Goal: Information Seeking & Learning: Find contact information

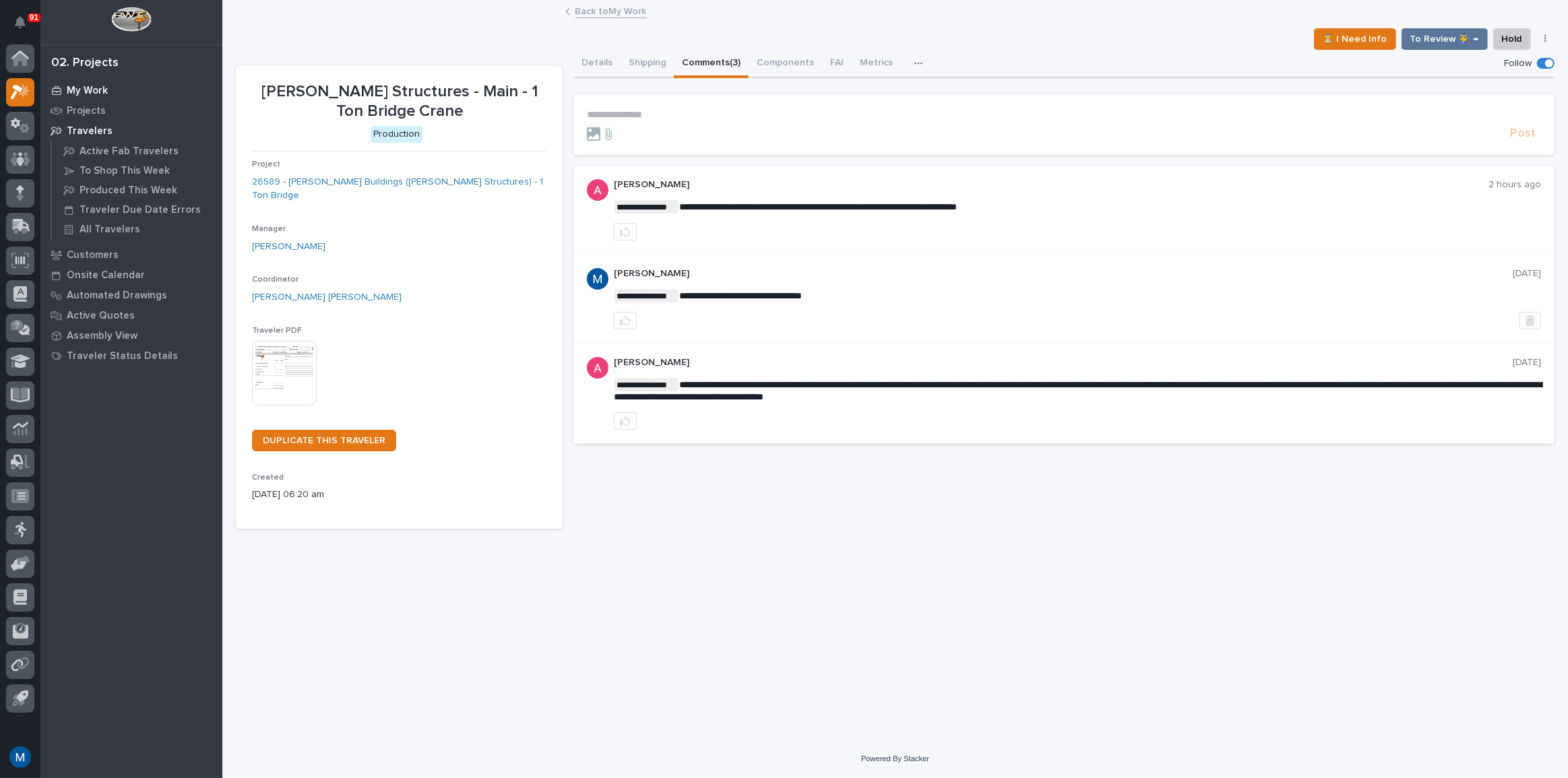
click at [93, 91] on p "My Work" at bounding box center [87, 91] width 41 height 12
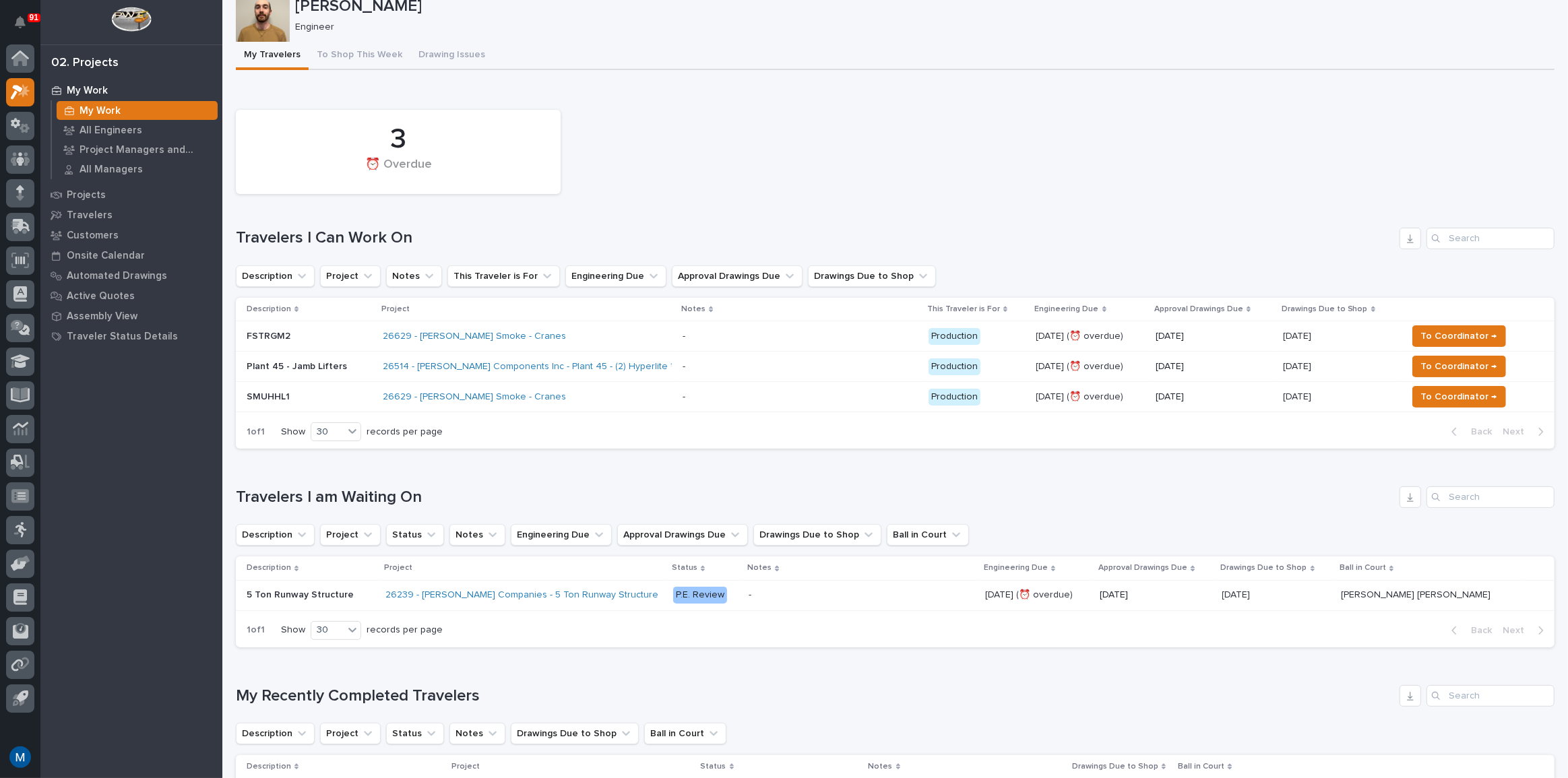
scroll to position [61, 0]
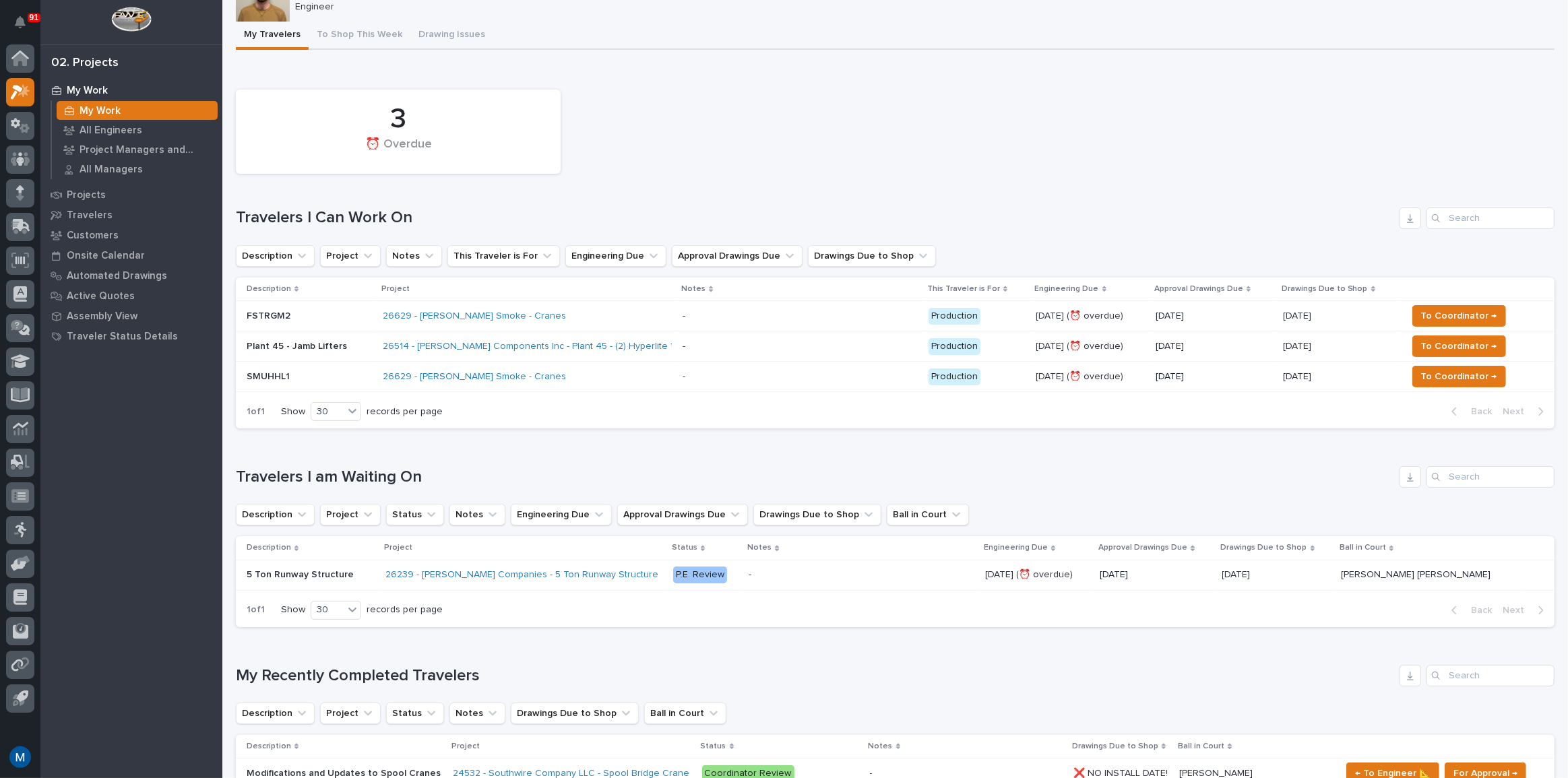
click at [569, 305] on div "26629 - Chiasson Smoke - Cranes" at bounding box center [527, 316] width 289 height 23
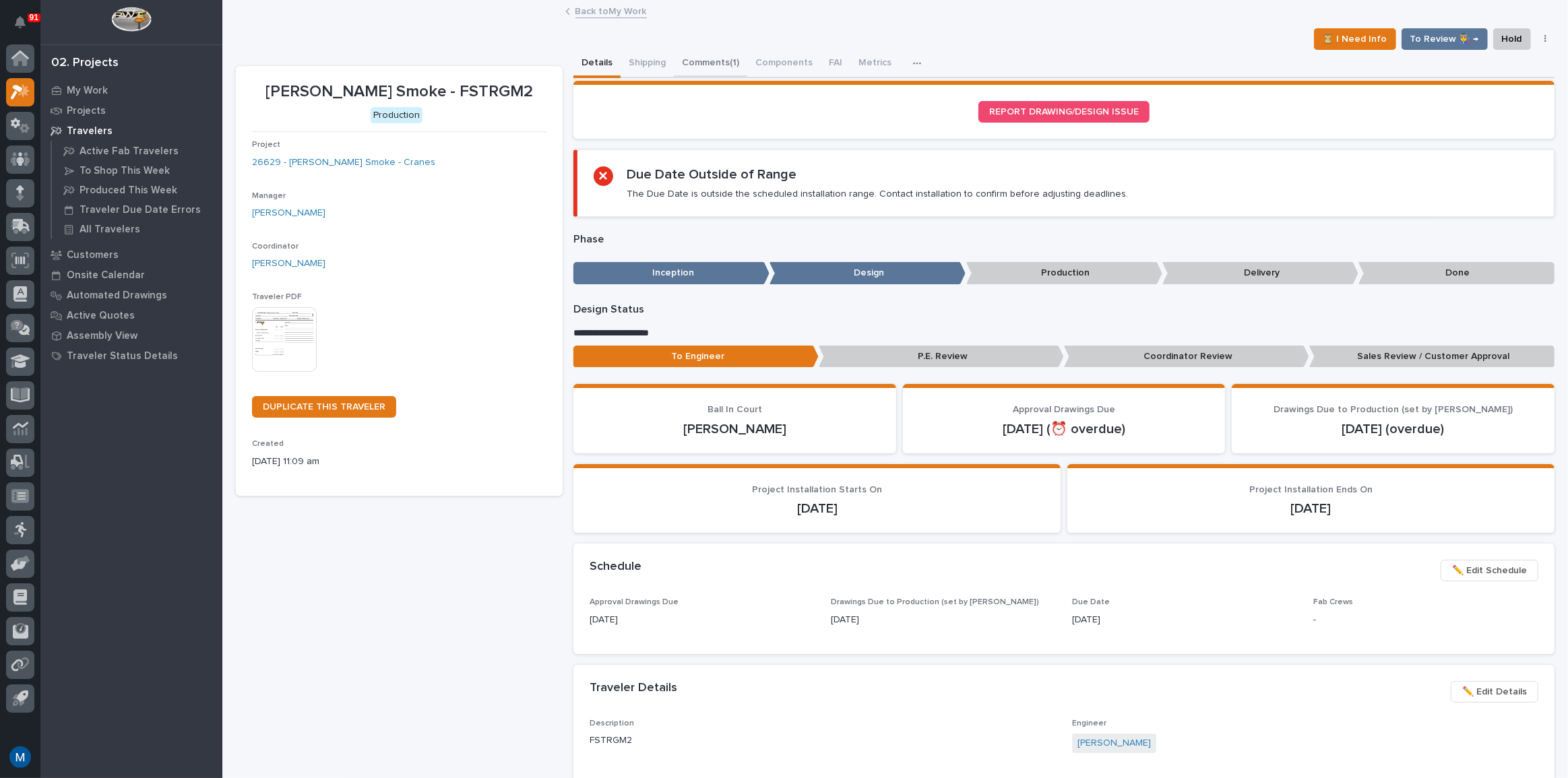
click at [713, 65] on button "Comments (1)" at bounding box center [711, 63] width 74 height 28
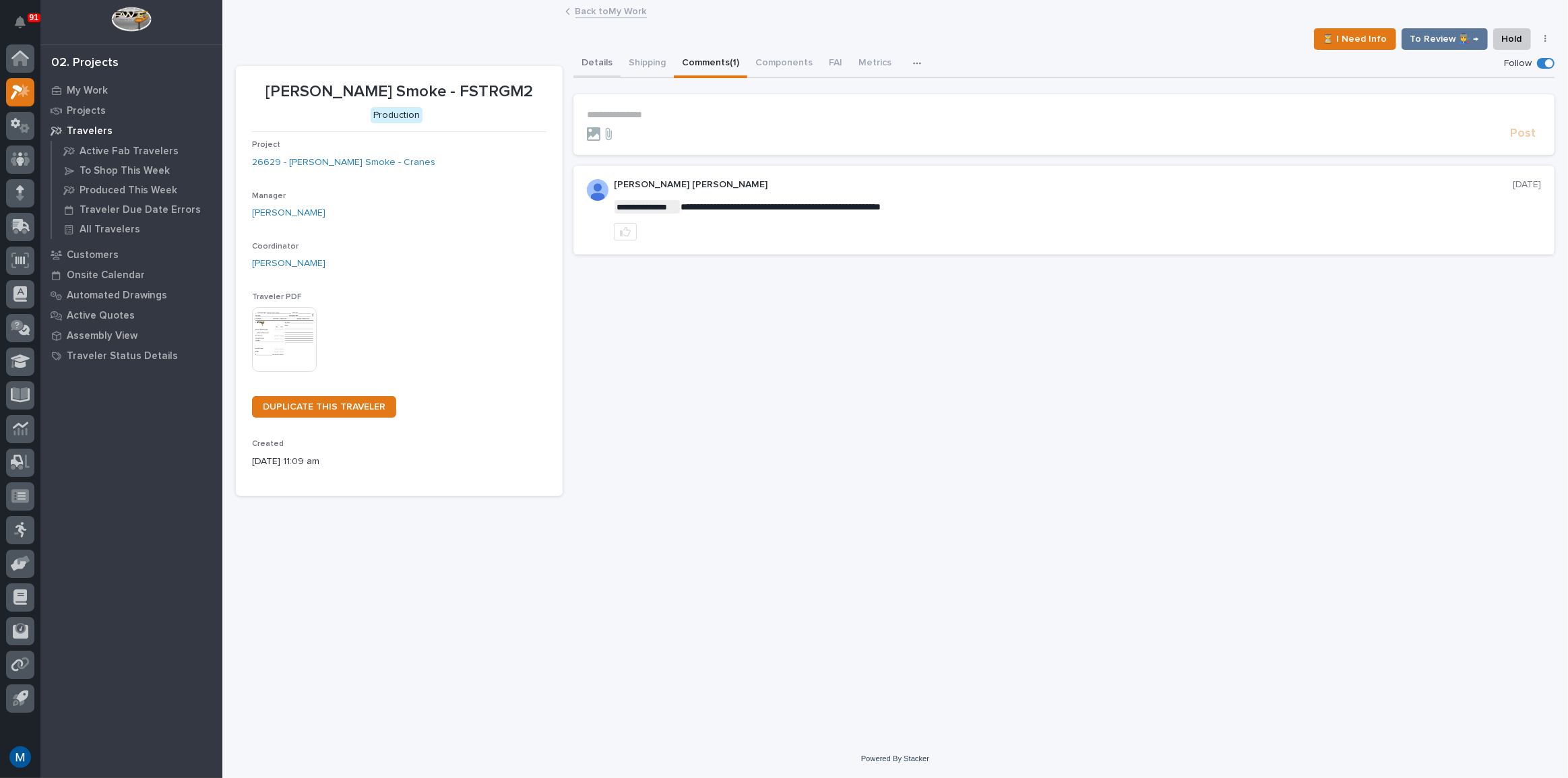
click at [592, 58] on button "Details" at bounding box center [597, 63] width 47 height 28
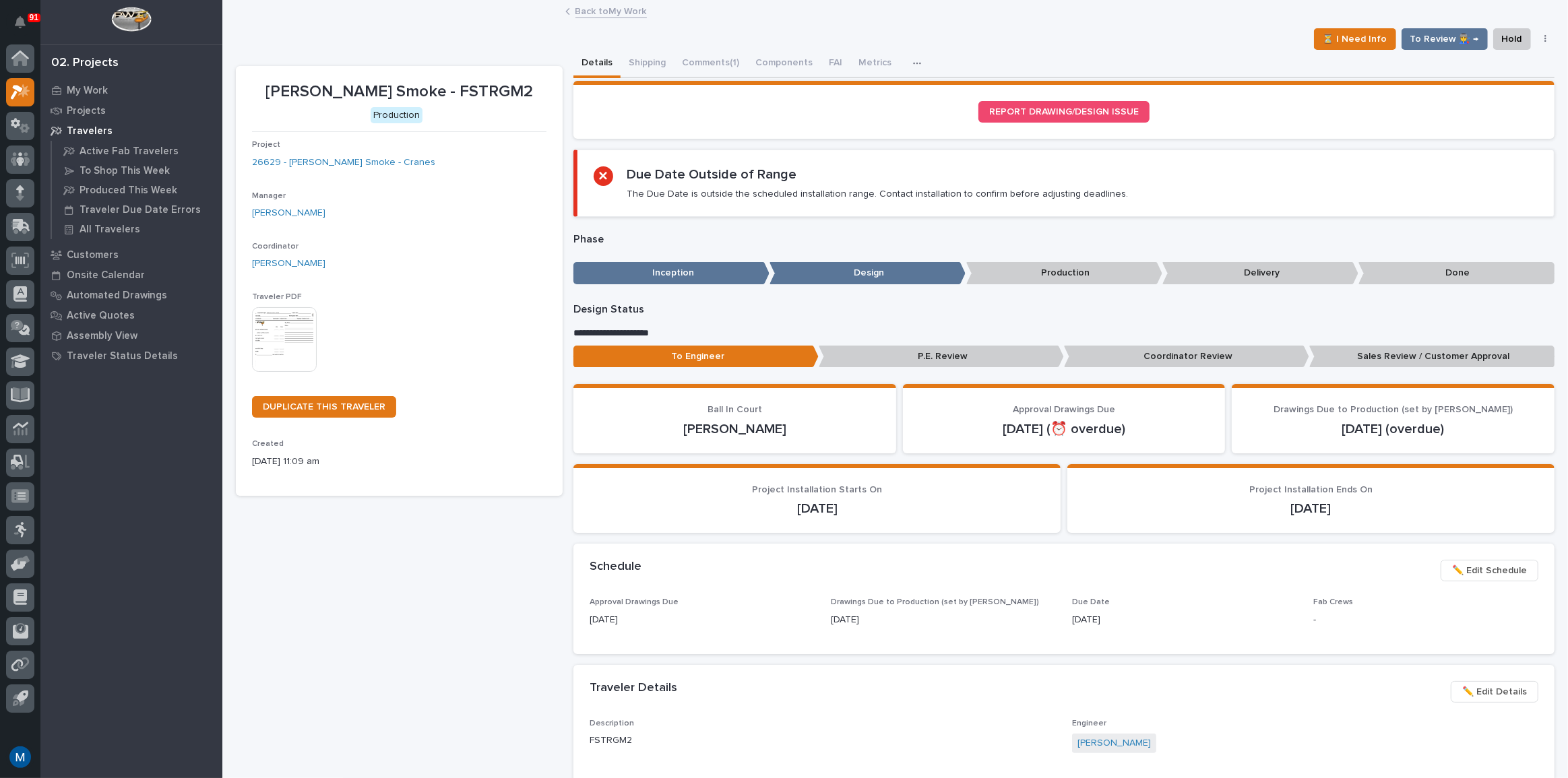
click at [1155, 346] on p "Coordinator Review" at bounding box center [1187, 357] width 246 height 23
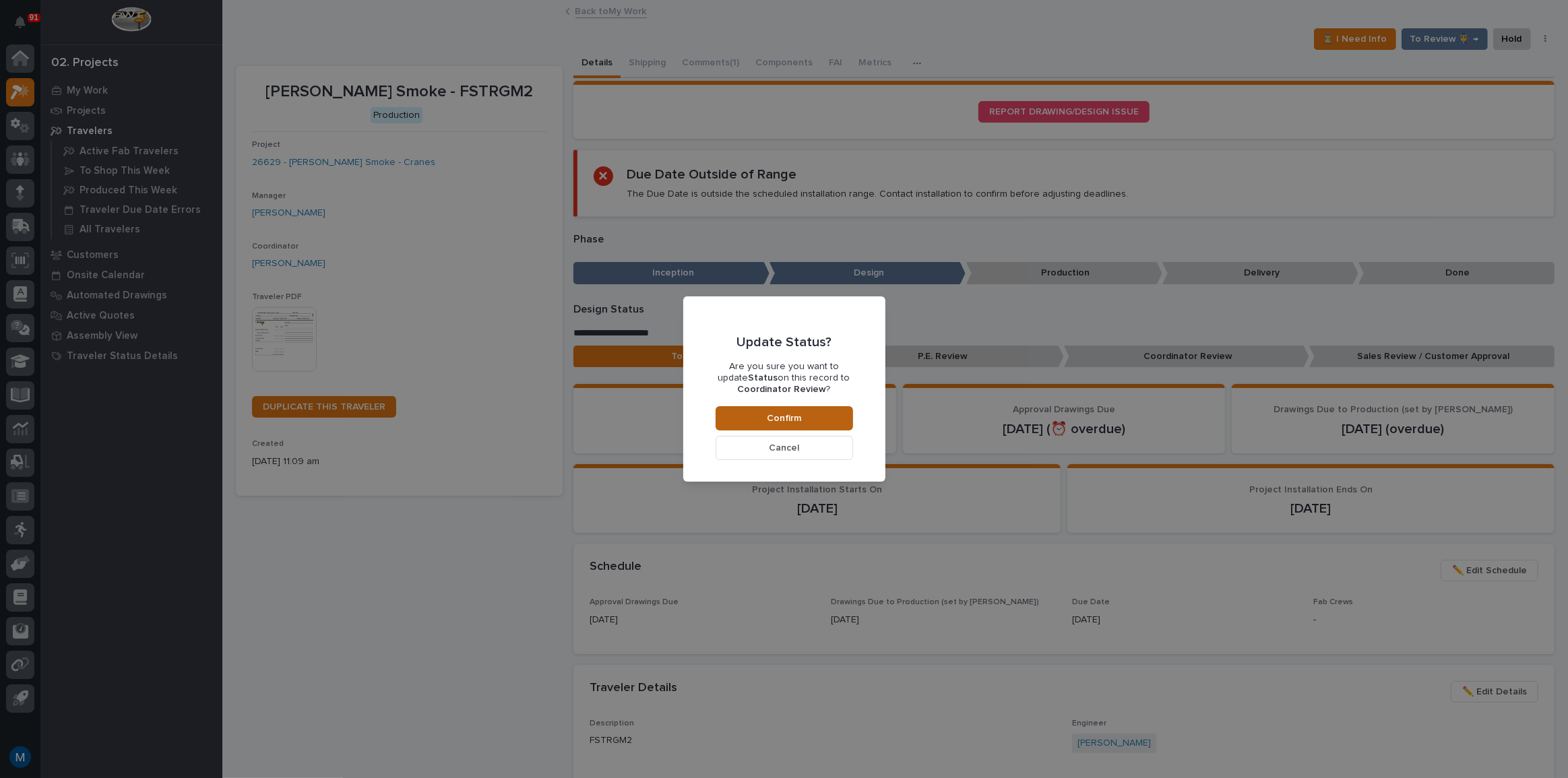
click at [793, 407] on button "Confirm" at bounding box center [784, 419] width 138 height 25
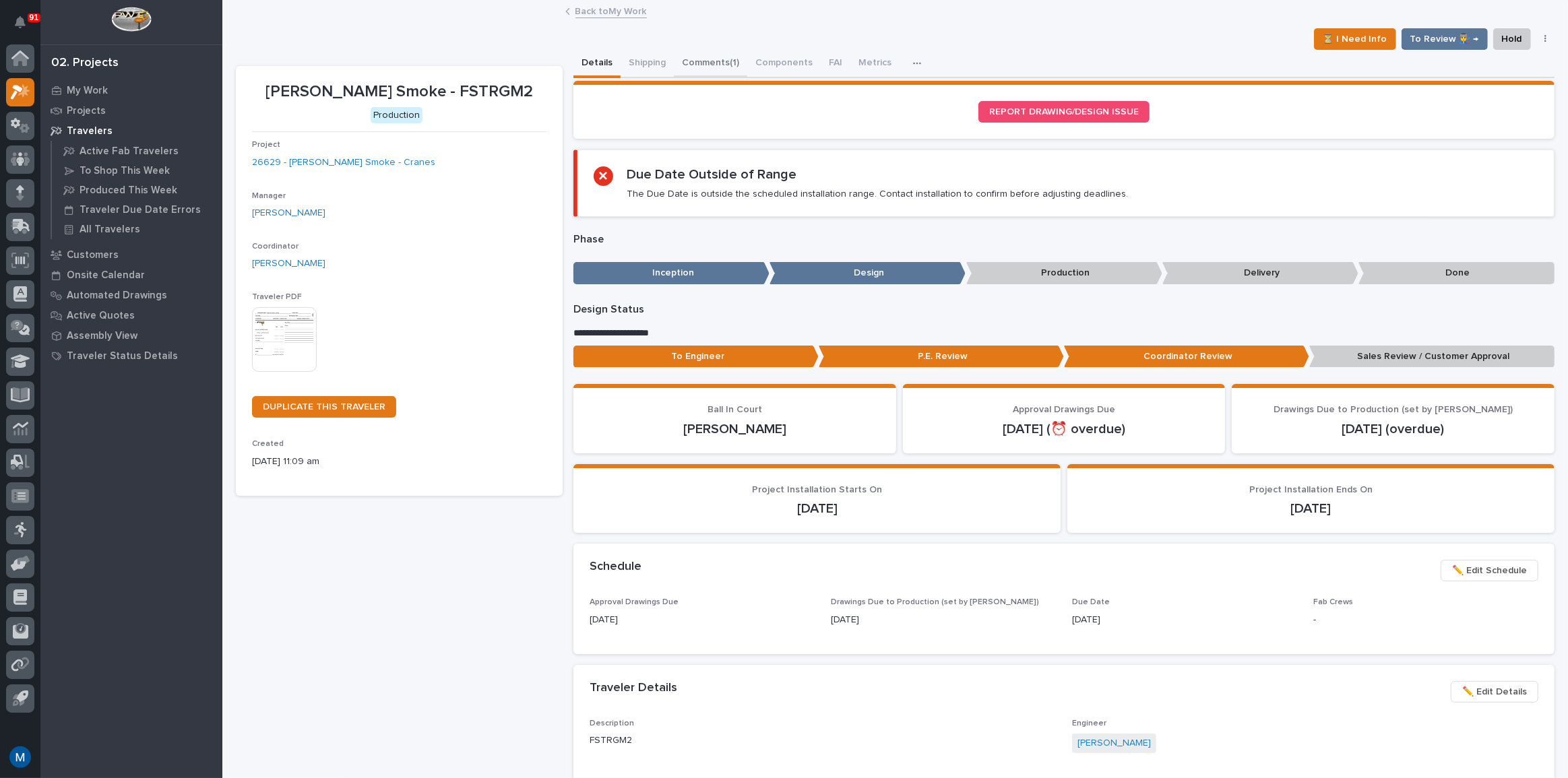
click at [690, 65] on button "Comments (1)" at bounding box center [711, 63] width 74 height 28
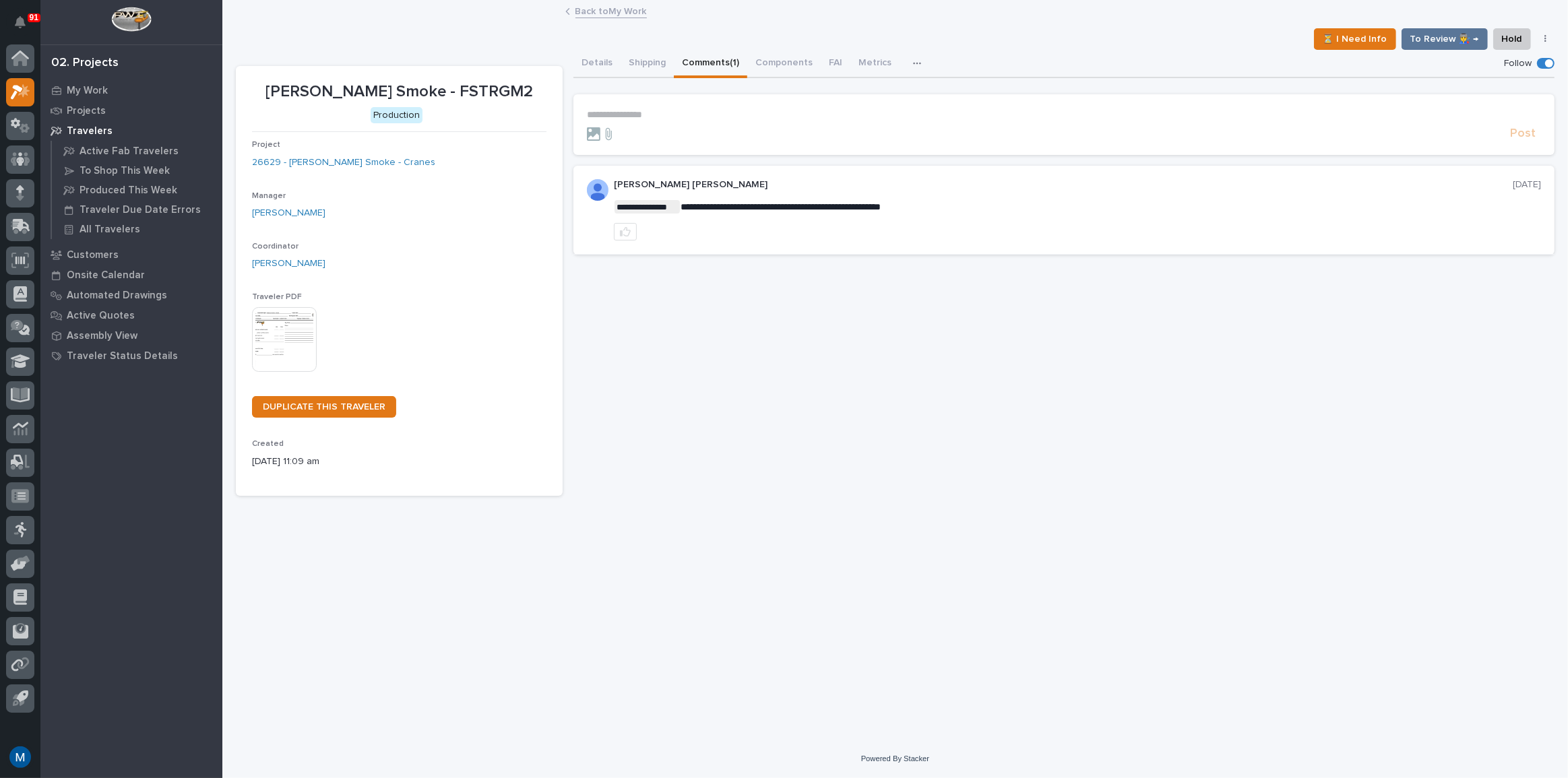
click at [625, 111] on p "**********" at bounding box center [1063, 115] width 954 height 12
click at [633, 128] on button "[PERSON_NAME] [PERSON_NAME]" at bounding box center [667, 134] width 158 height 14
click at [683, 114] on p "**********" at bounding box center [1063, 116] width 954 height 14
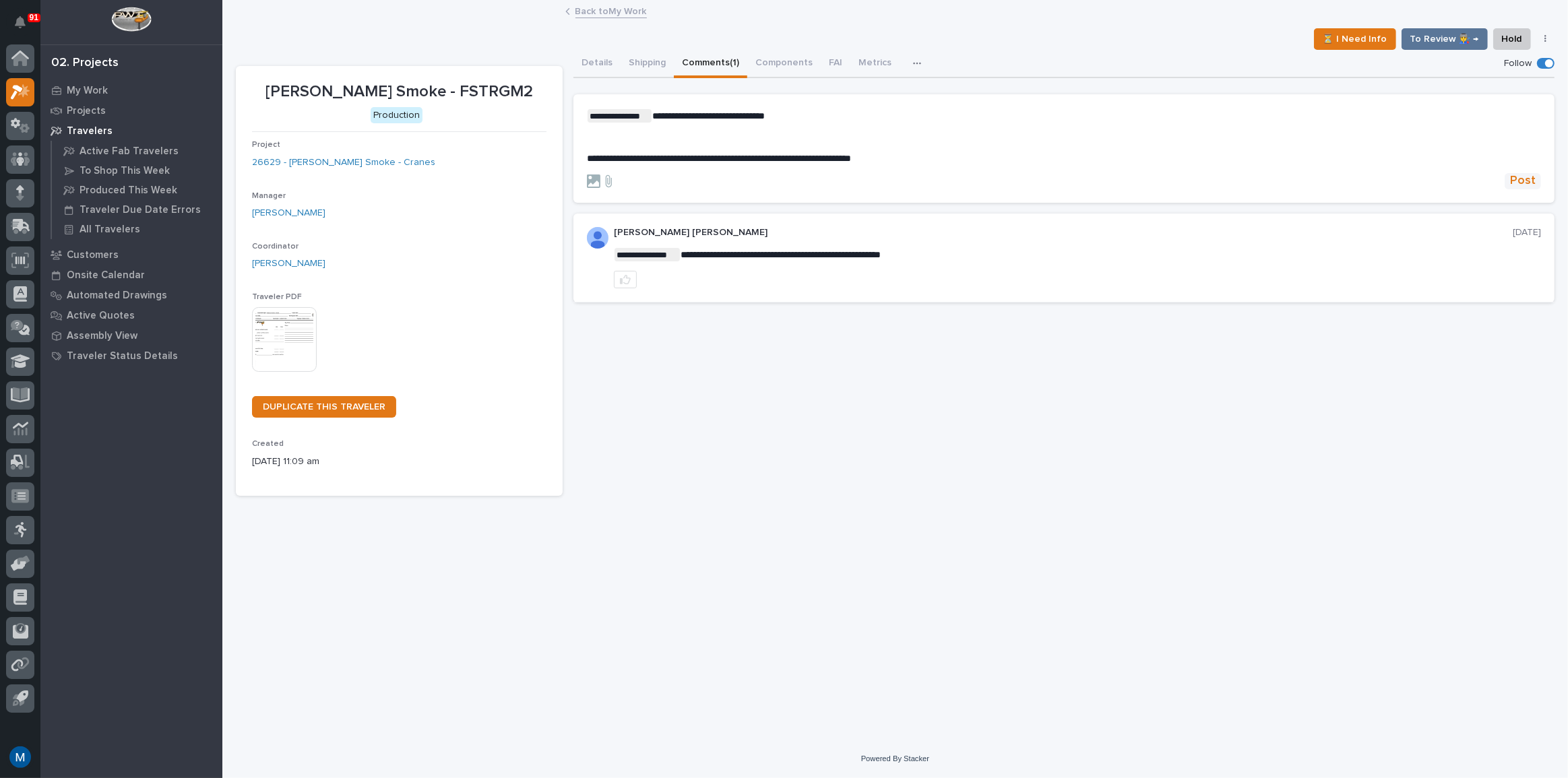
click at [1530, 183] on span "Post" at bounding box center [1523, 181] width 26 height 16
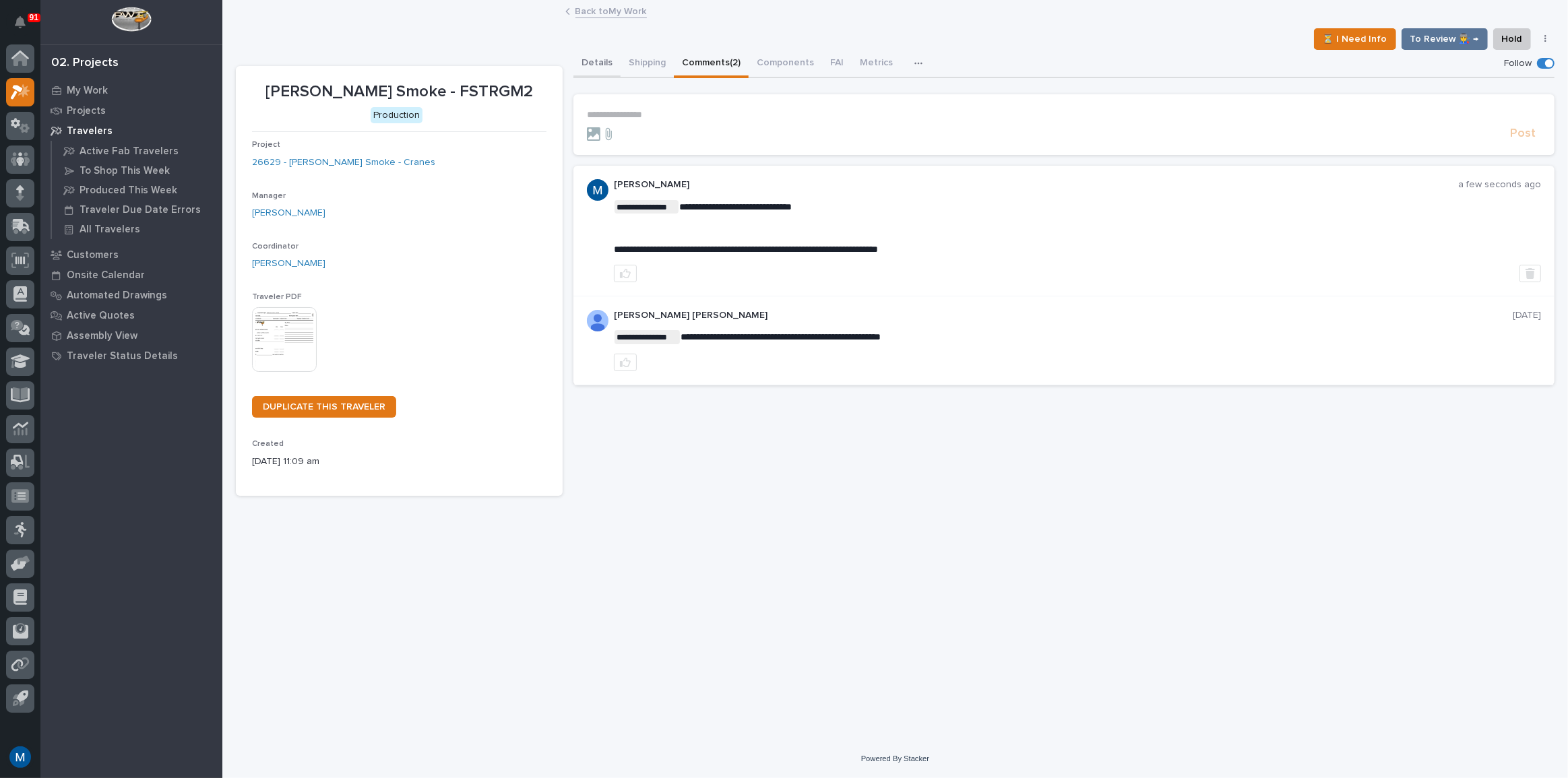
click at [613, 55] on button "Details" at bounding box center [597, 63] width 47 height 28
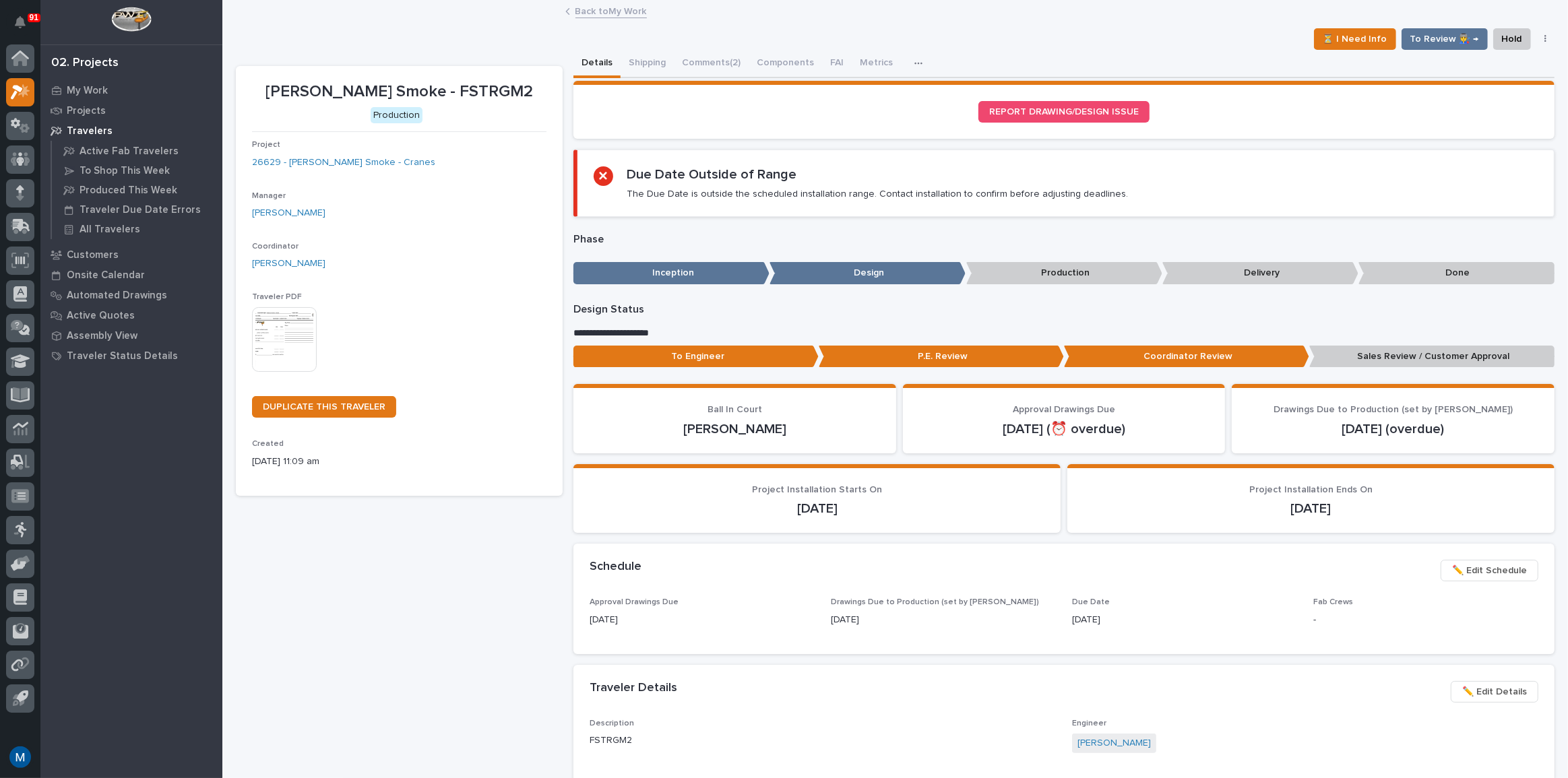
click at [728, 47] on div "⏳ I Need Info To Review 👨‍🏭 → Hold Cancel Change Traveler Type Regenerate PDF G…" at bounding box center [895, 39] width 1318 height 22
click at [715, 55] on button "Comments (2)" at bounding box center [711, 63] width 75 height 28
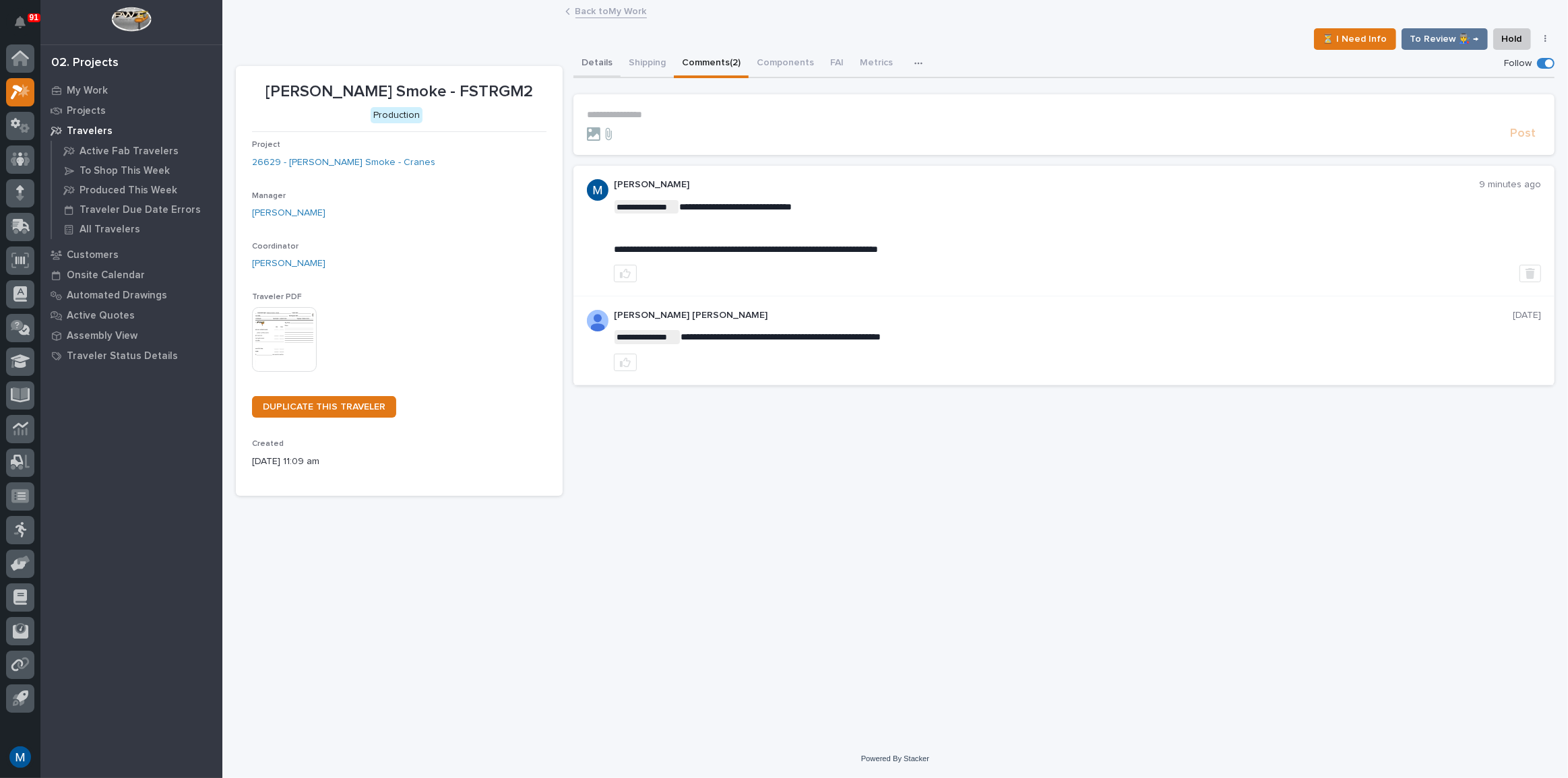
click at [590, 67] on button "Details" at bounding box center [597, 63] width 47 height 28
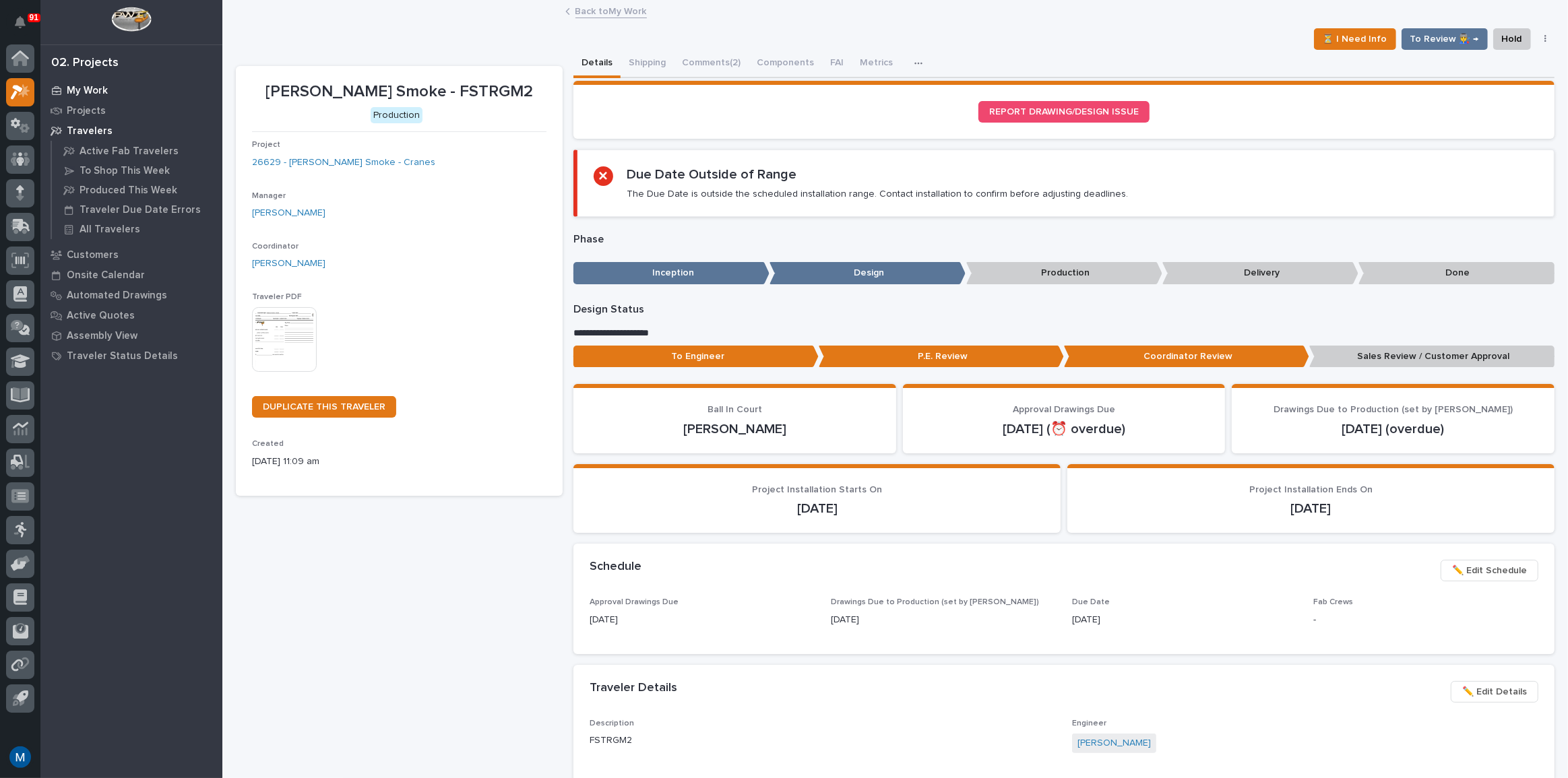
click at [89, 95] on p "My Work" at bounding box center [87, 91] width 41 height 12
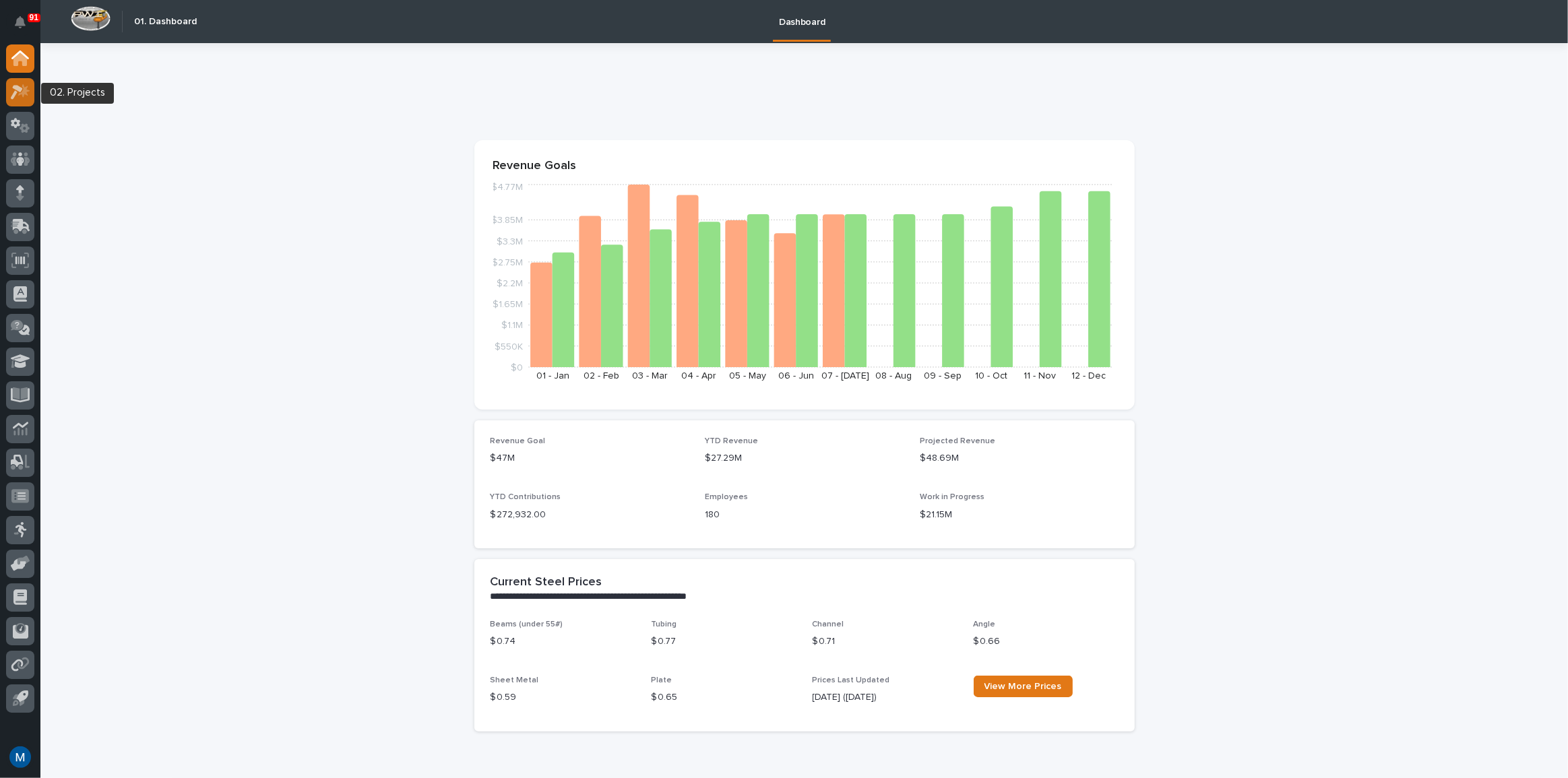
click at [25, 100] on div at bounding box center [20, 92] width 28 height 28
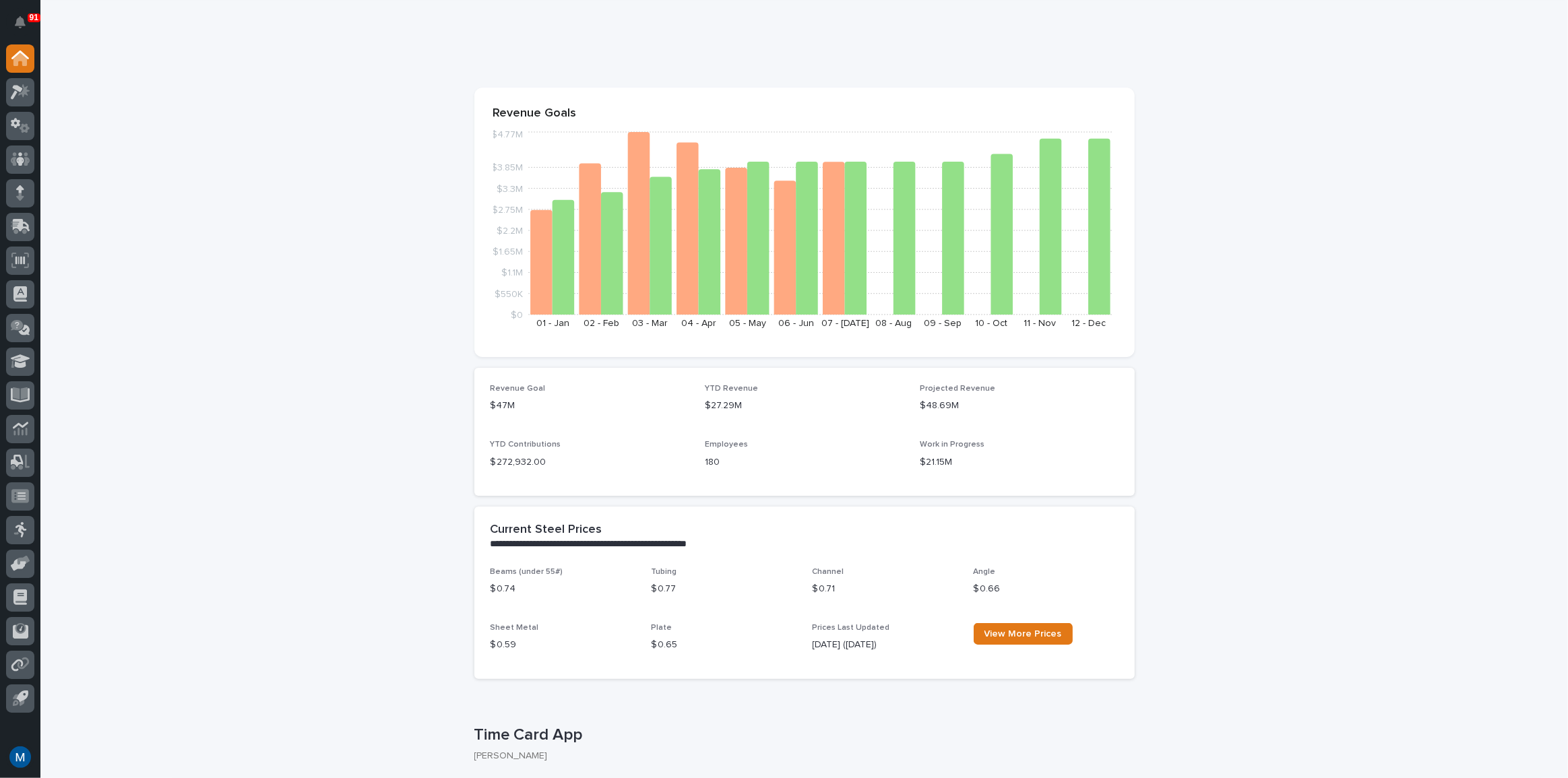
scroll to position [305, 0]
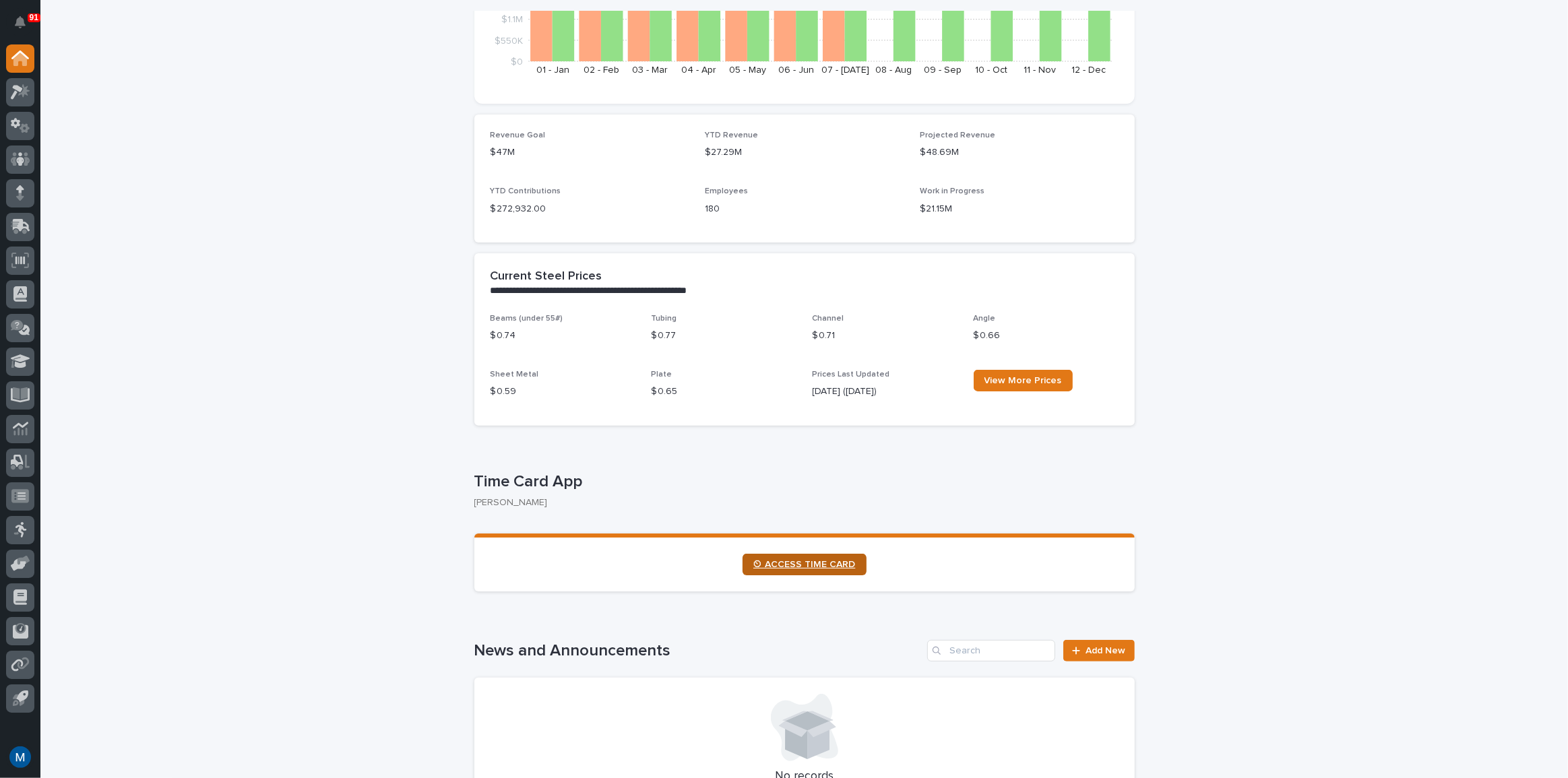
click at [797, 567] on span "⏲ ACCESS TIME CARD" at bounding box center [804, 565] width 102 height 10
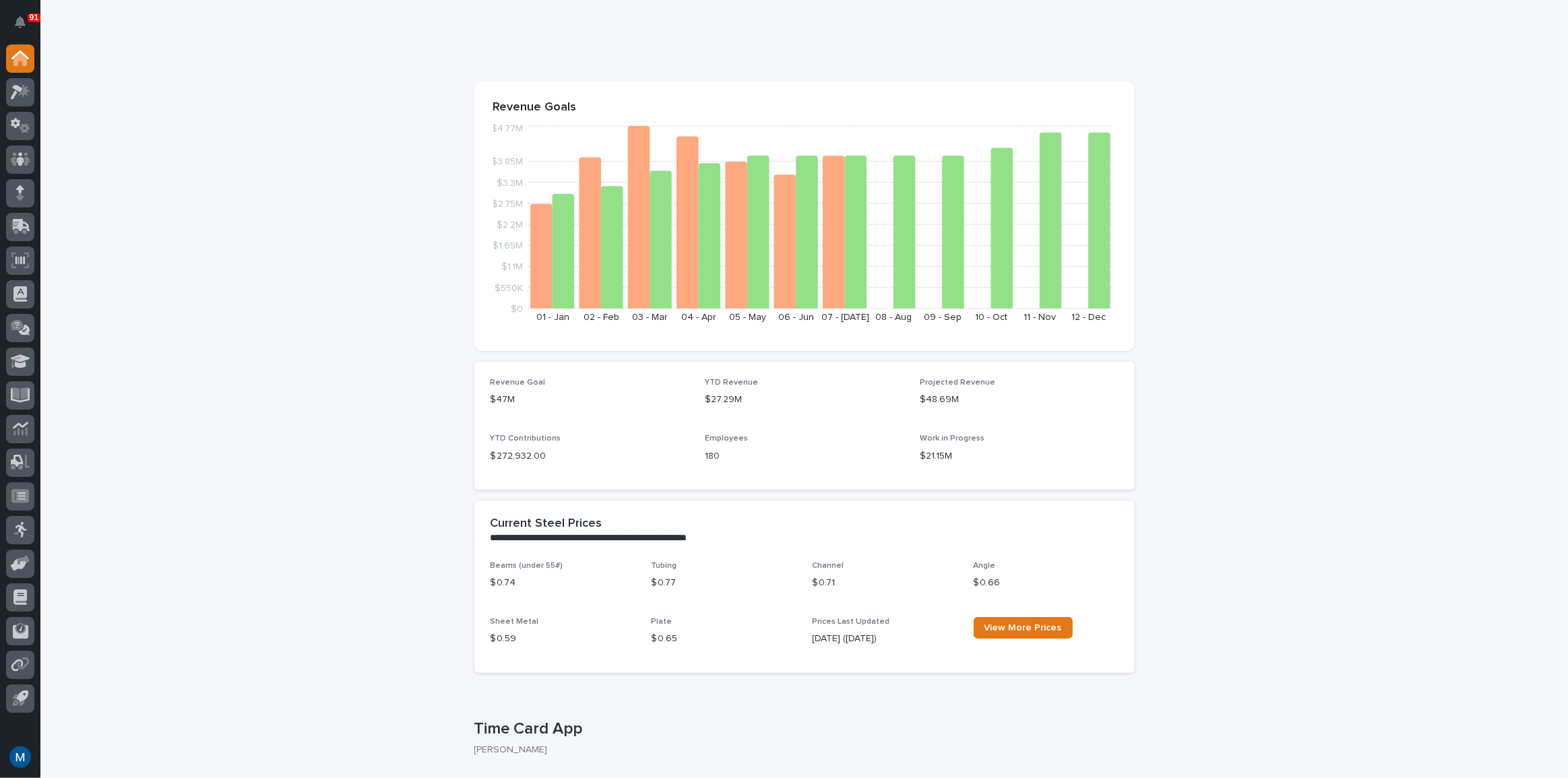
scroll to position [0, 0]
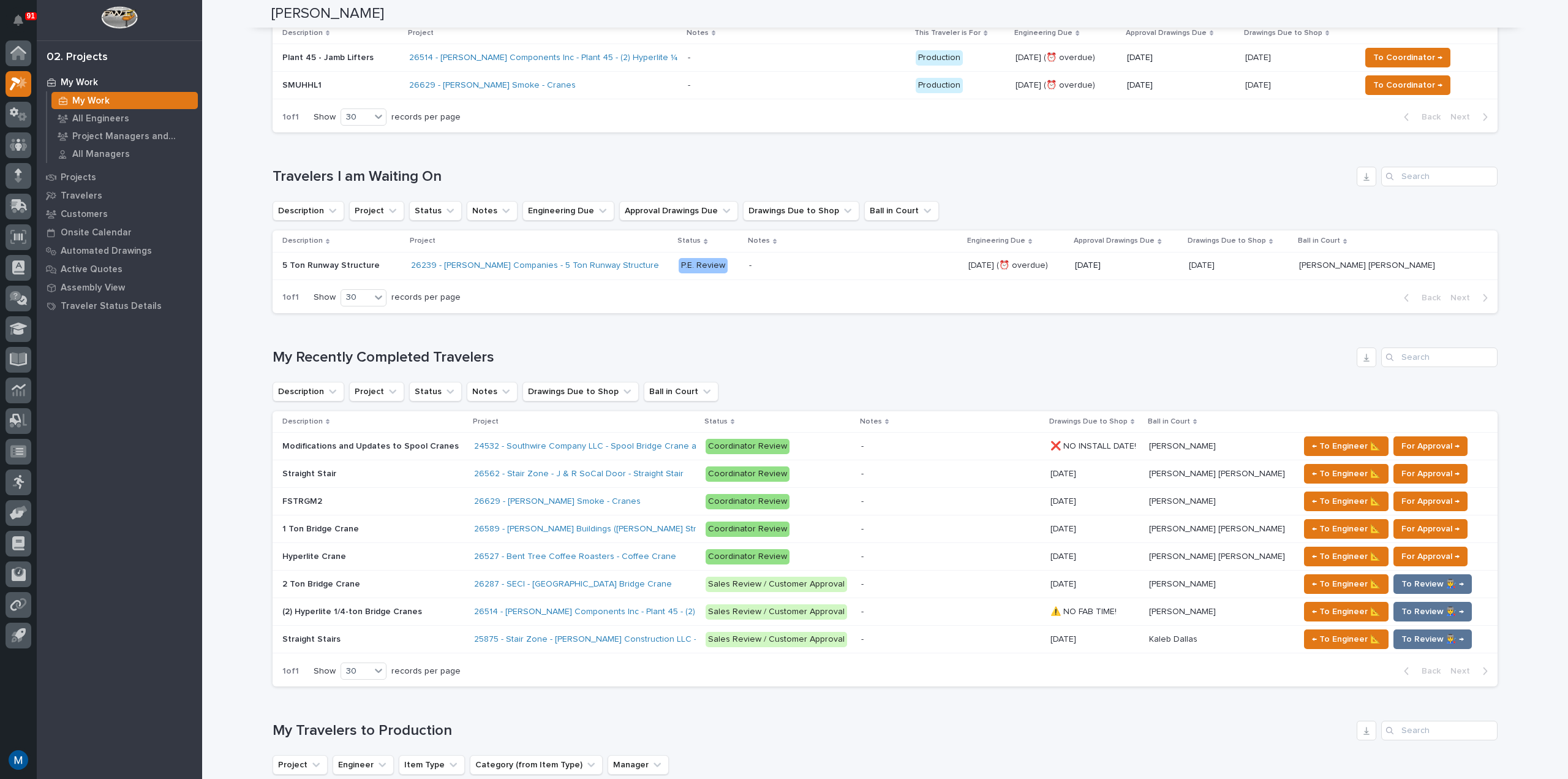
scroll to position [306, 0]
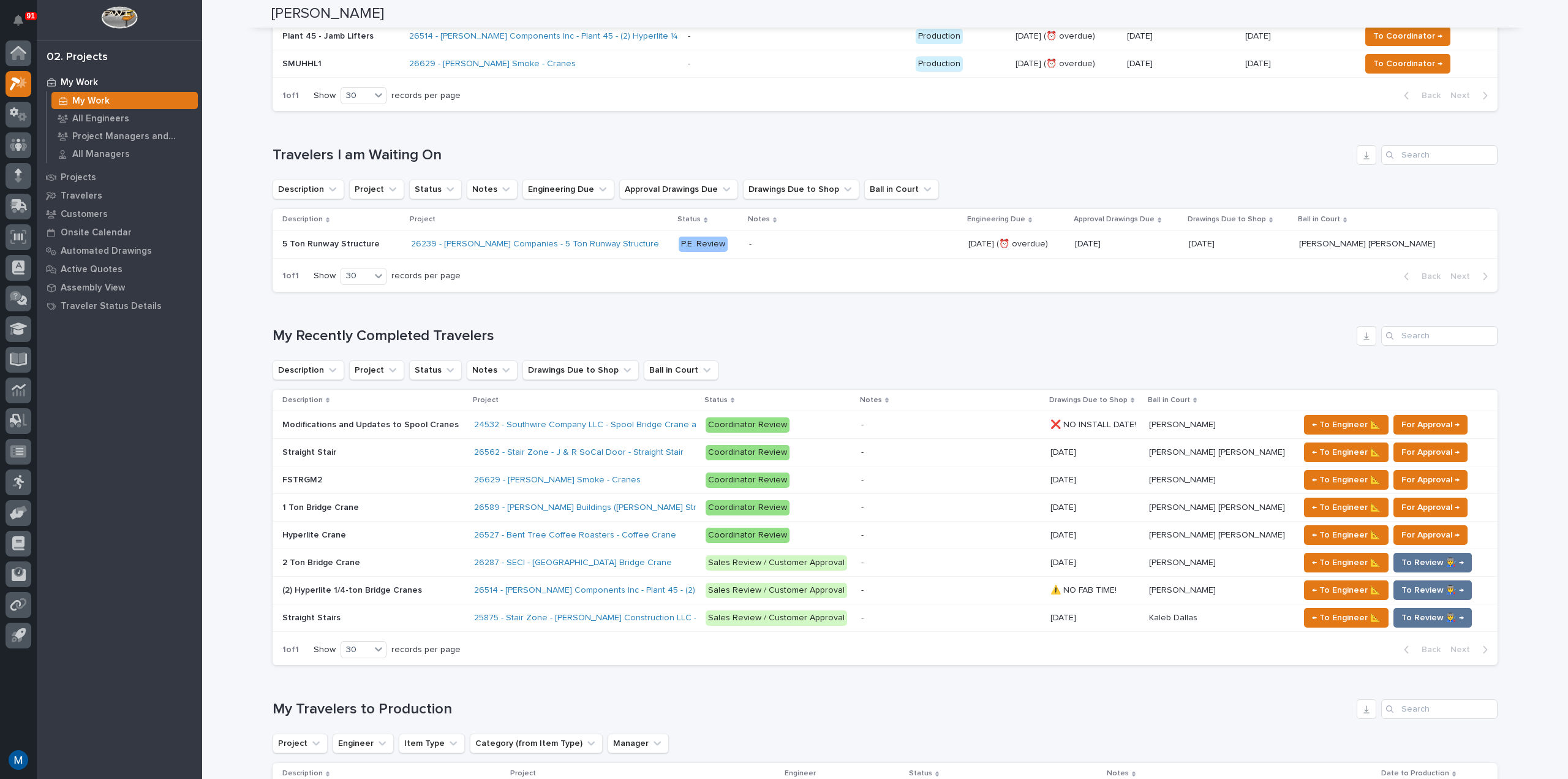
click at [209, 308] on div "Loading... Saving… Loading... Saving… Marston Norris Marston Norris Engineer So…" at bounding box center [885, 608] width 1366 height 1827
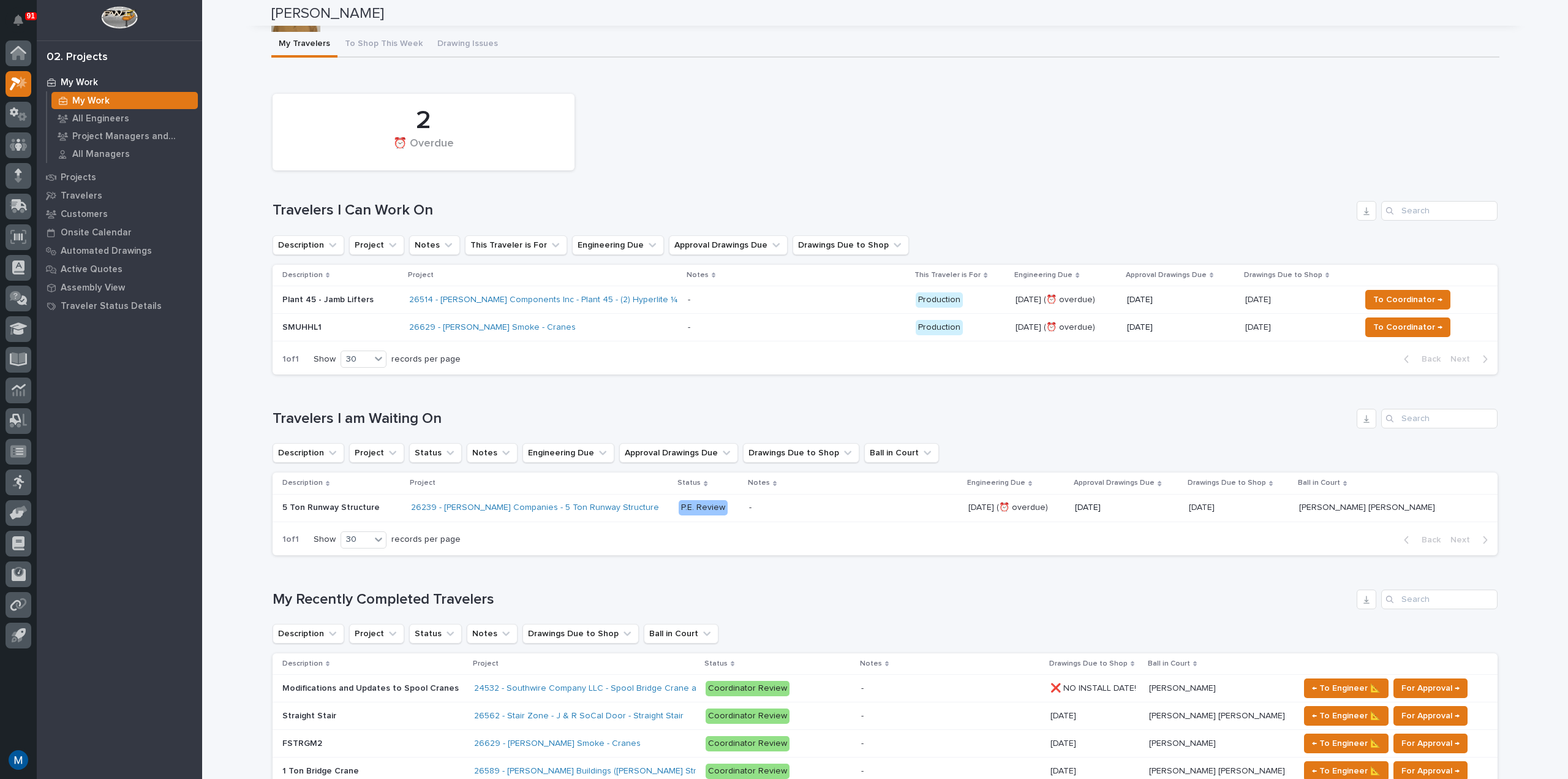
scroll to position [0, 0]
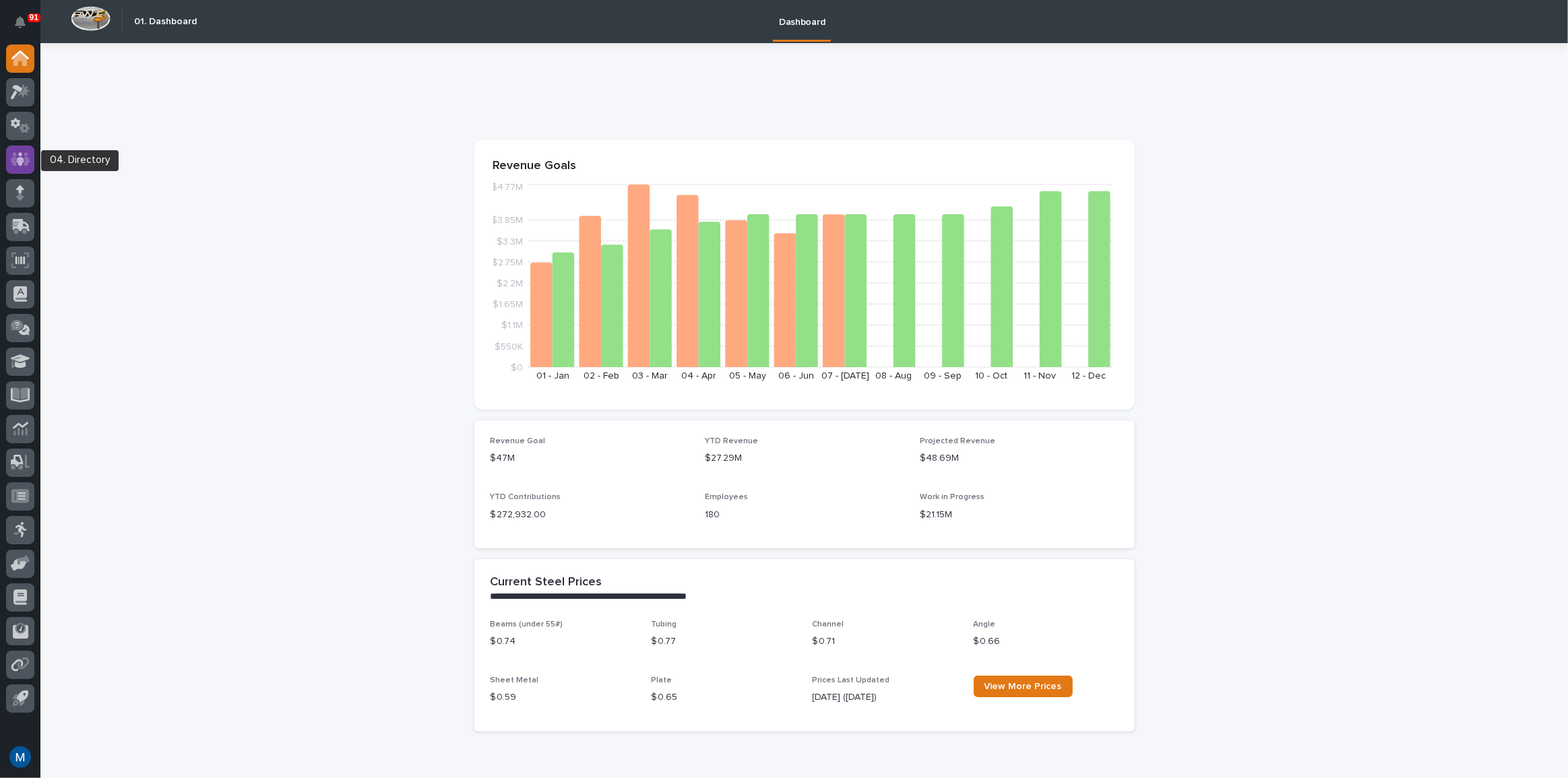
click at [25, 154] on icon at bounding box center [20, 159] width 20 height 14
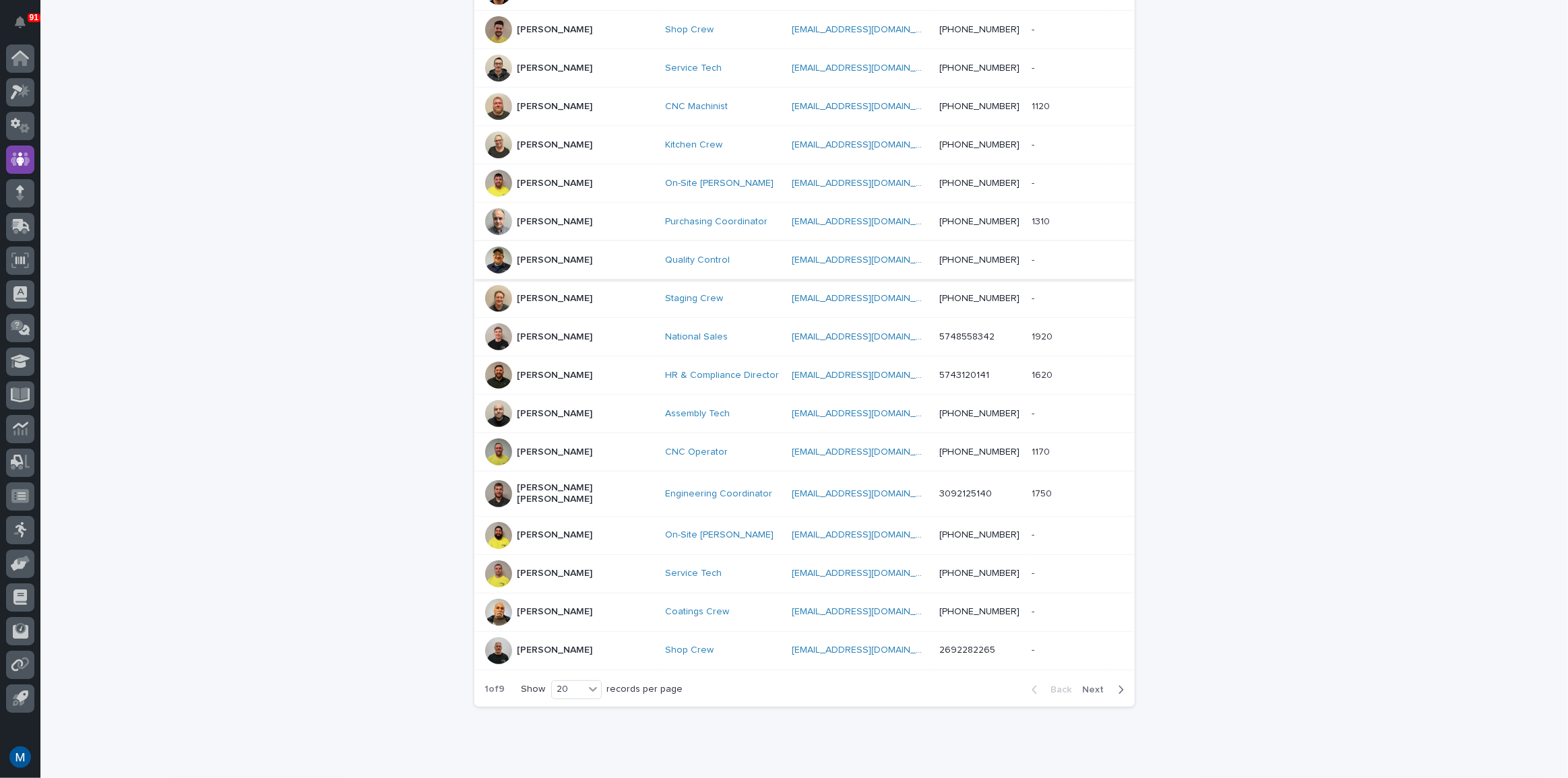
scroll to position [451, 0]
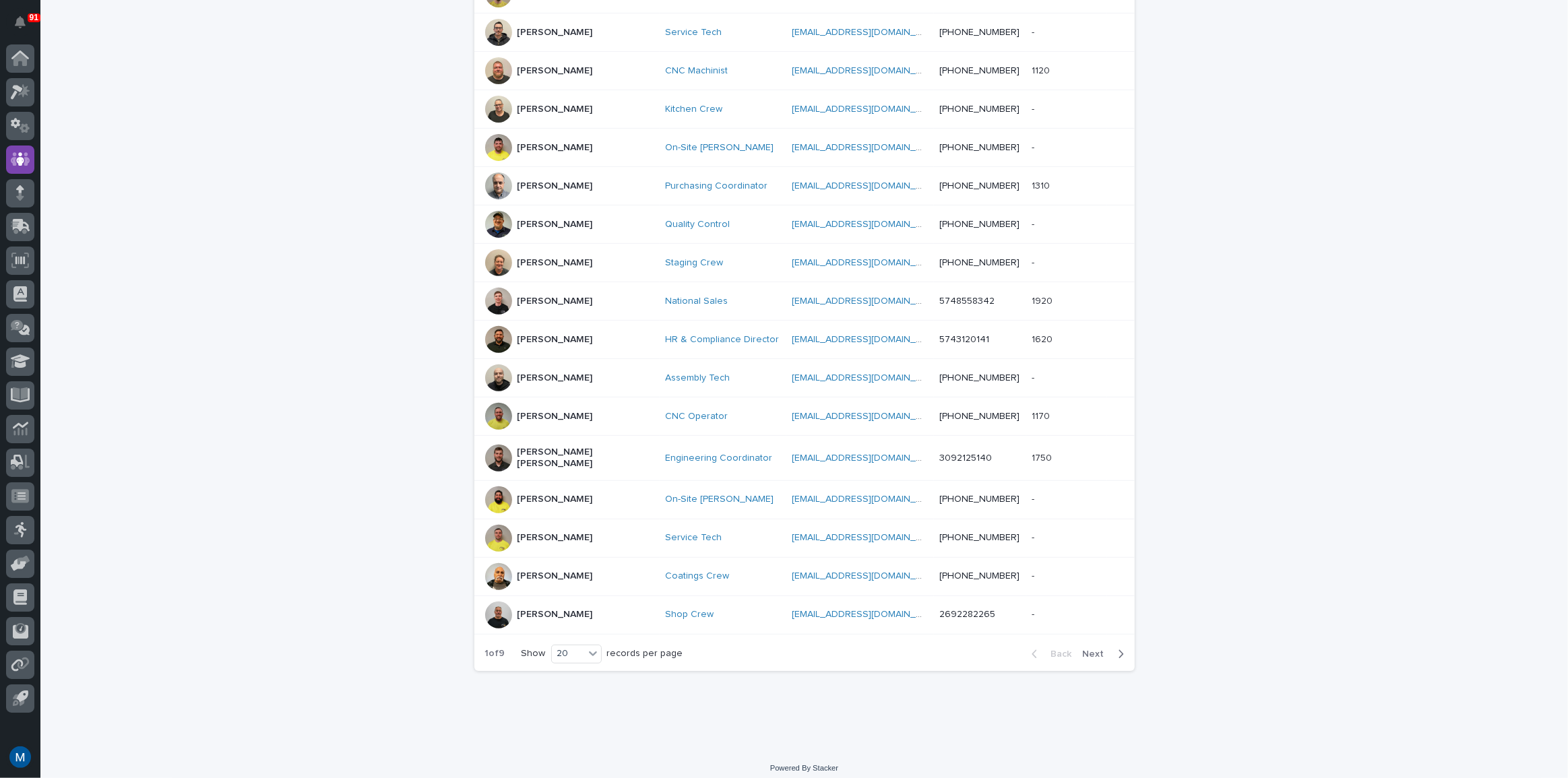
click at [1112, 648] on div "button" at bounding box center [1118, 654] width 12 height 12
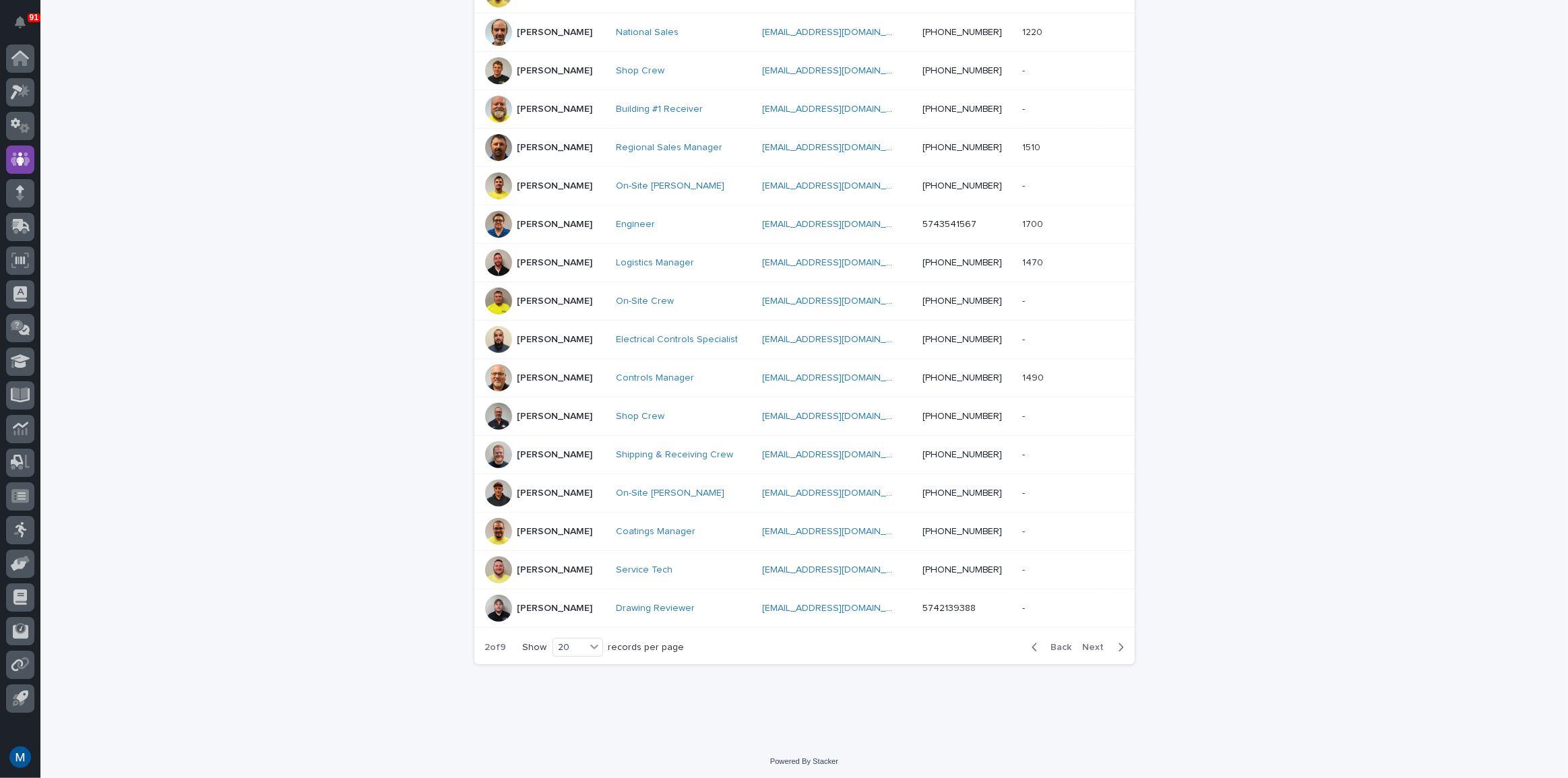
click at [1090, 642] on span "Next" at bounding box center [1097, 647] width 29 height 10
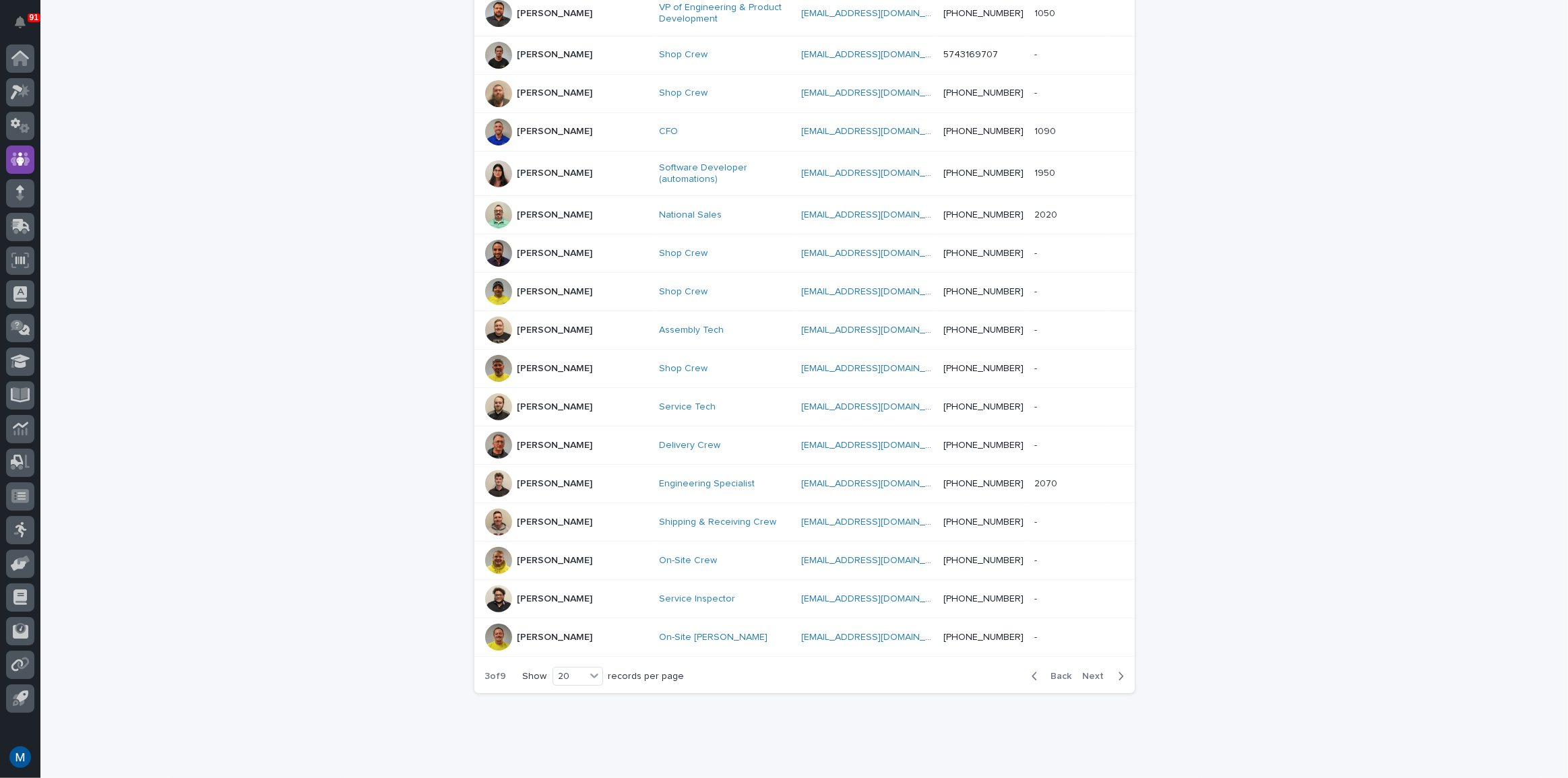
scroll to position [458, 0]
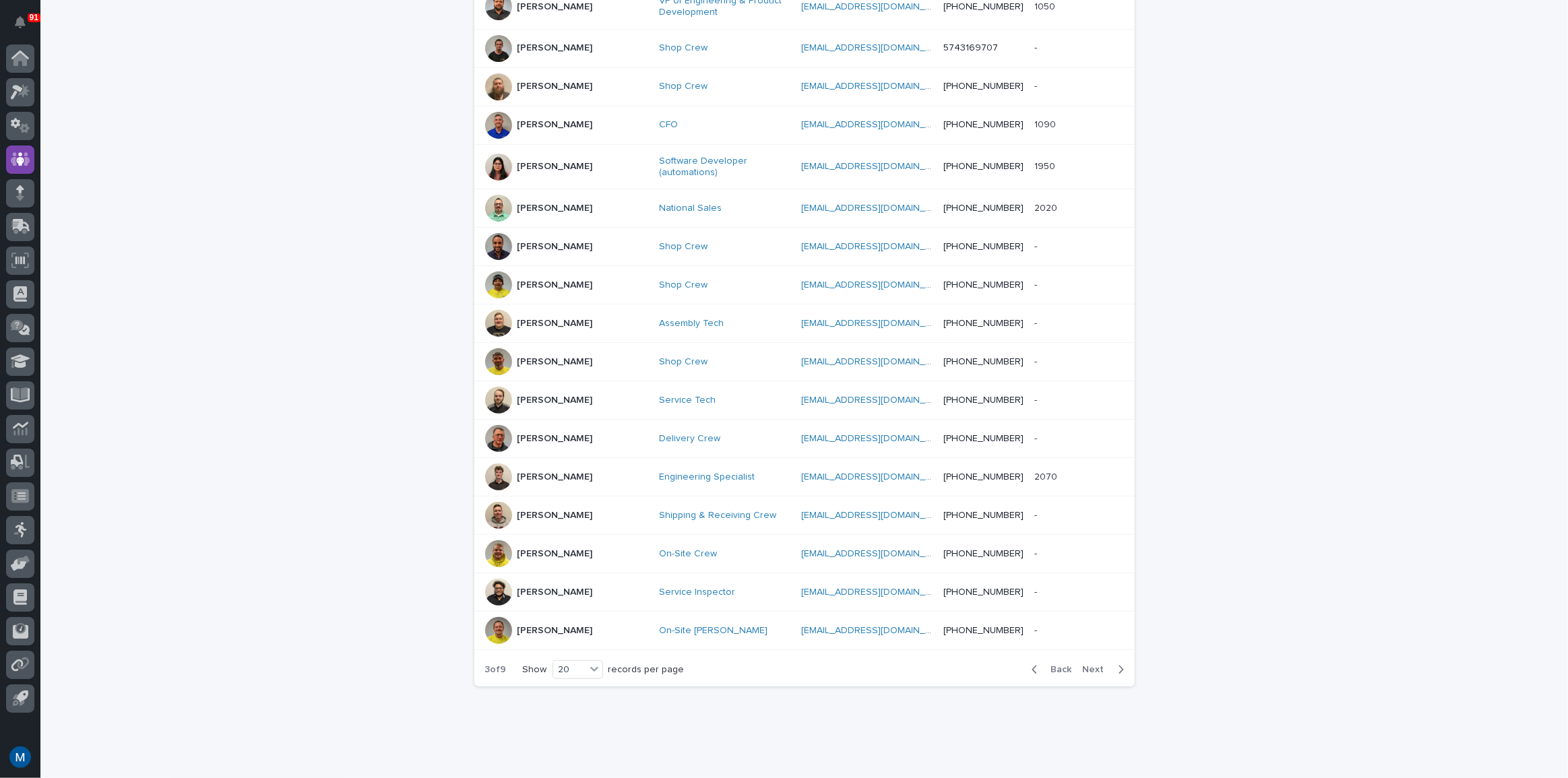
click at [1090, 653] on div "Back Next" at bounding box center [1078, 669] width 114 height 33
click at [1119, 665] on icon "button" at bounding box center [1121, 670] width 5 height 8
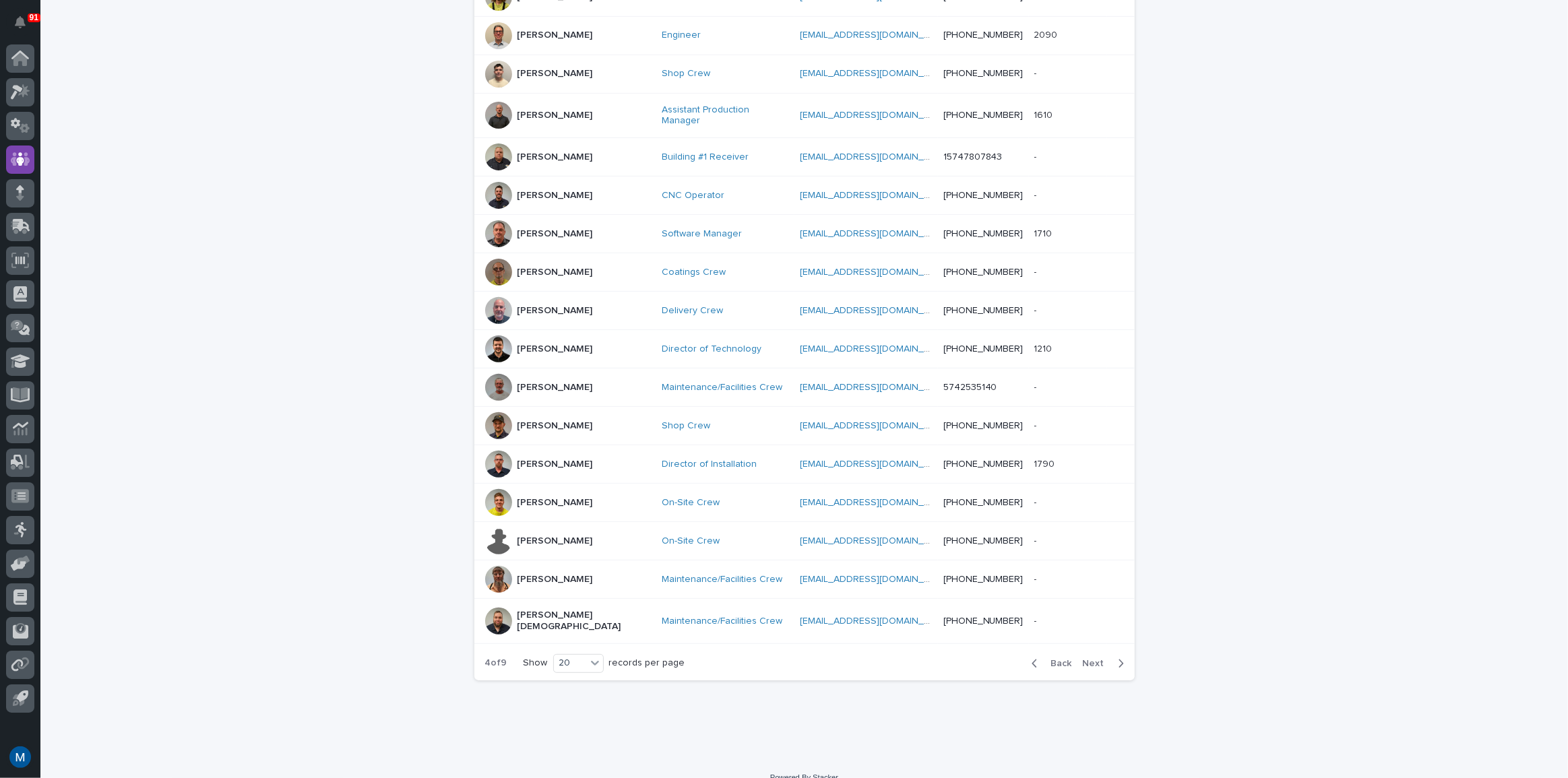
scroll to position [451, 0]
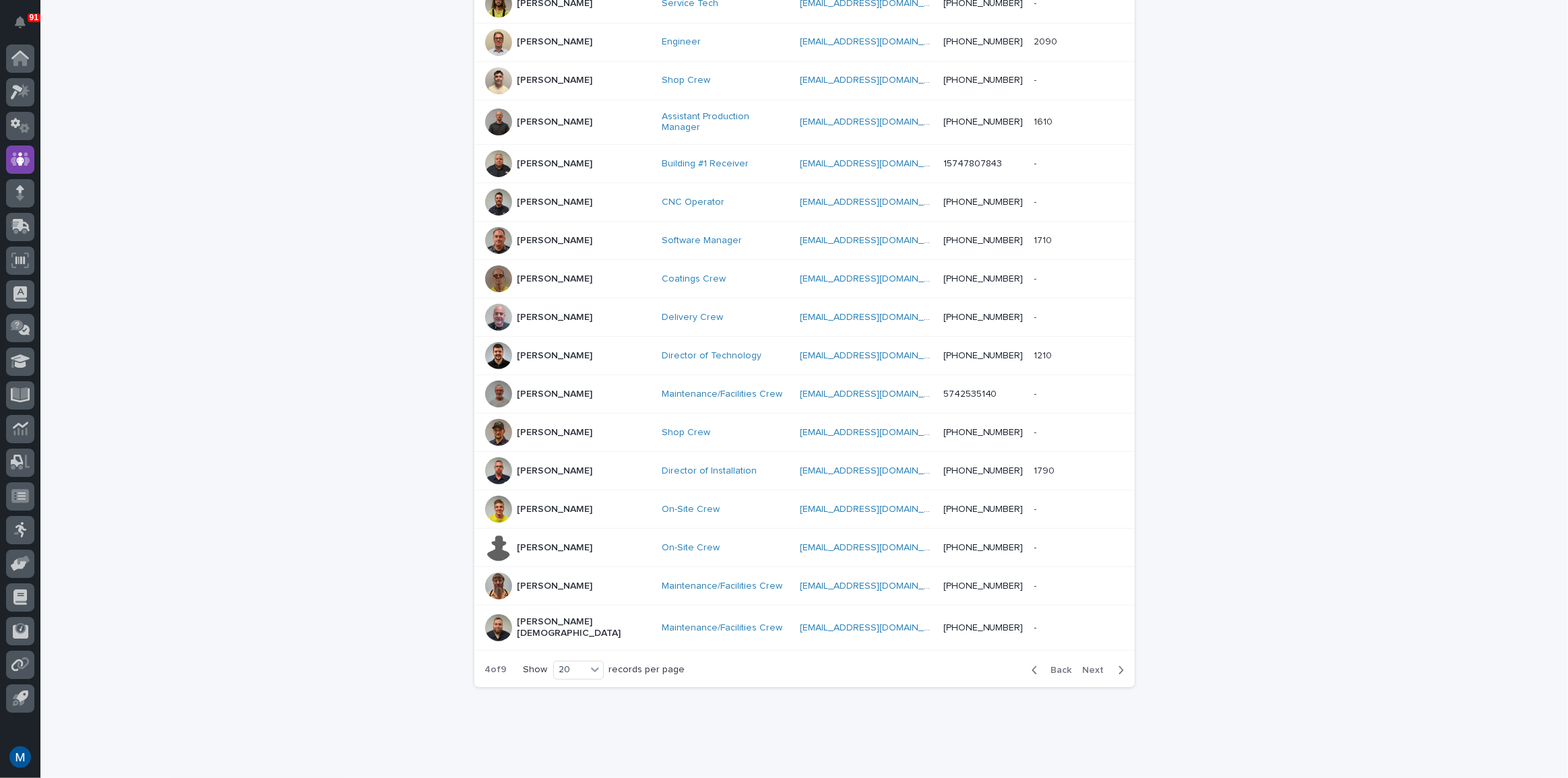
click at [1118, 664] on icon "button" at bounding box center [1121, 670] width 6 height 12
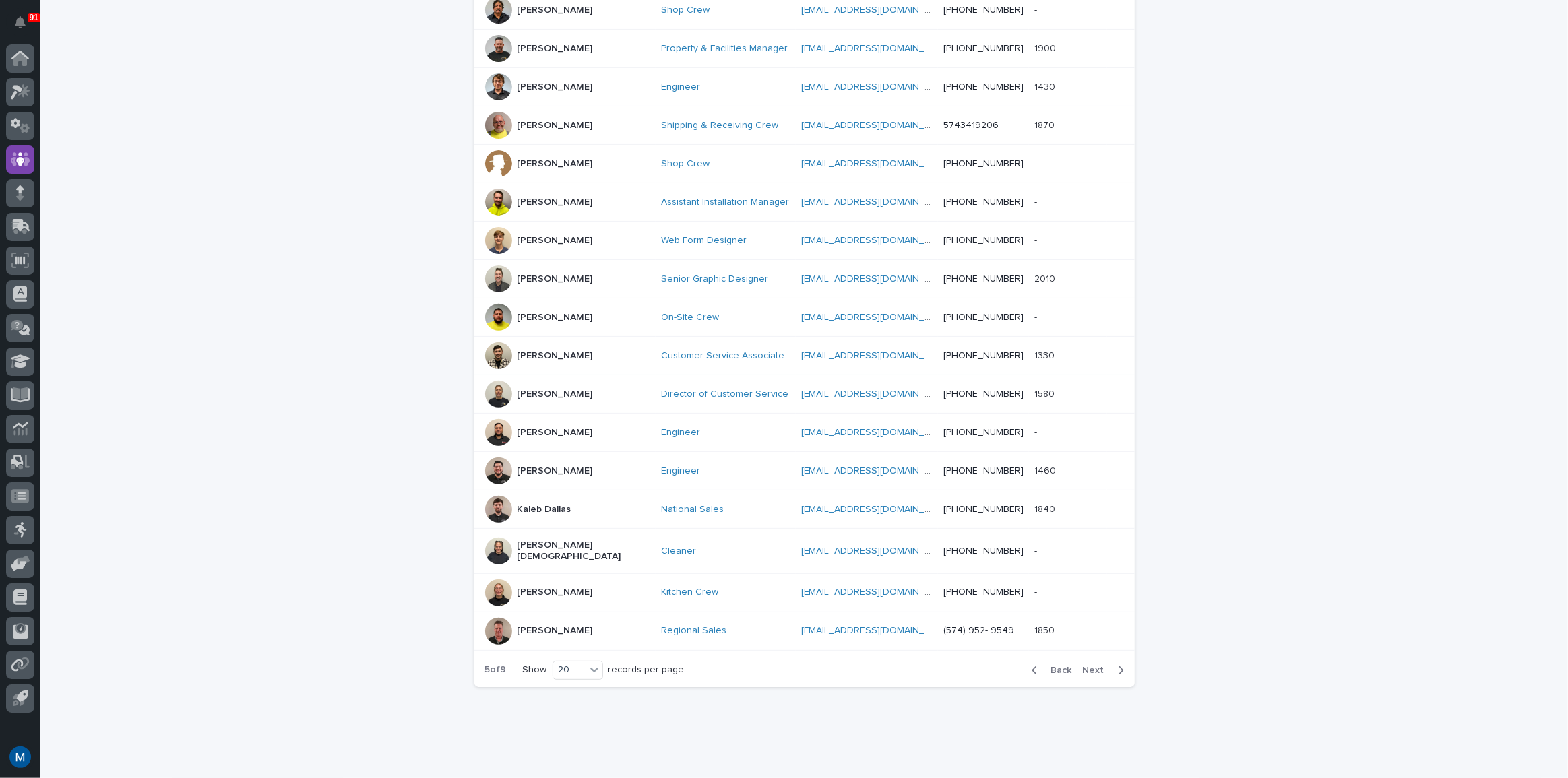
click at [1118, 664] on icon "button" at bounding box center [1121, 670] width 6 height 12
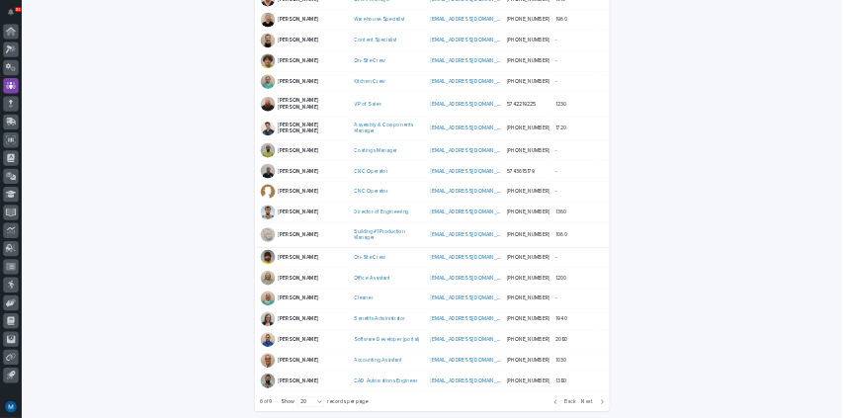
scroll to position [493, 0]
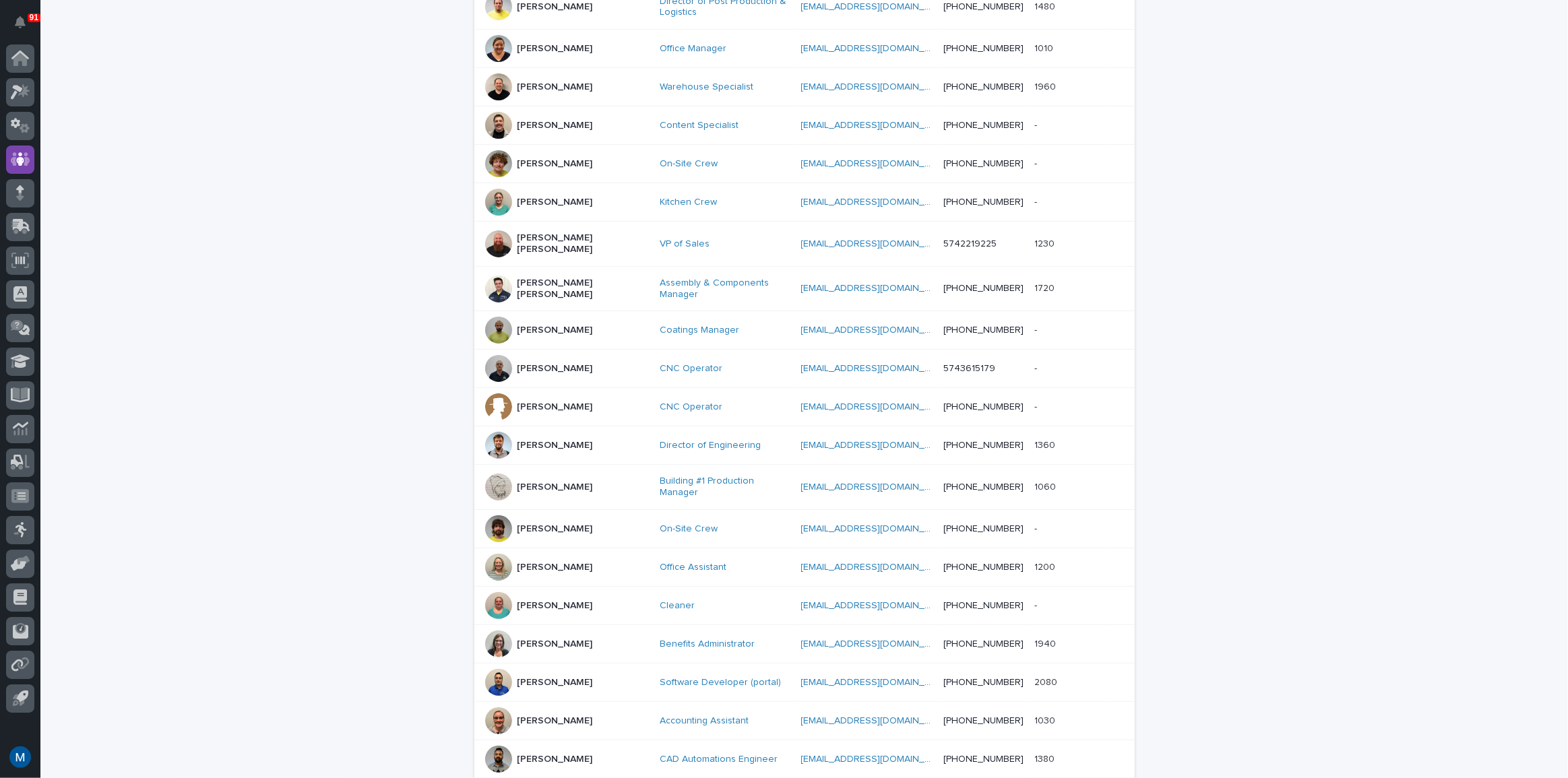
click at [535, 715] on p "[PERSON_NAME]" at bounding box center [555, 721] width 76 height 12
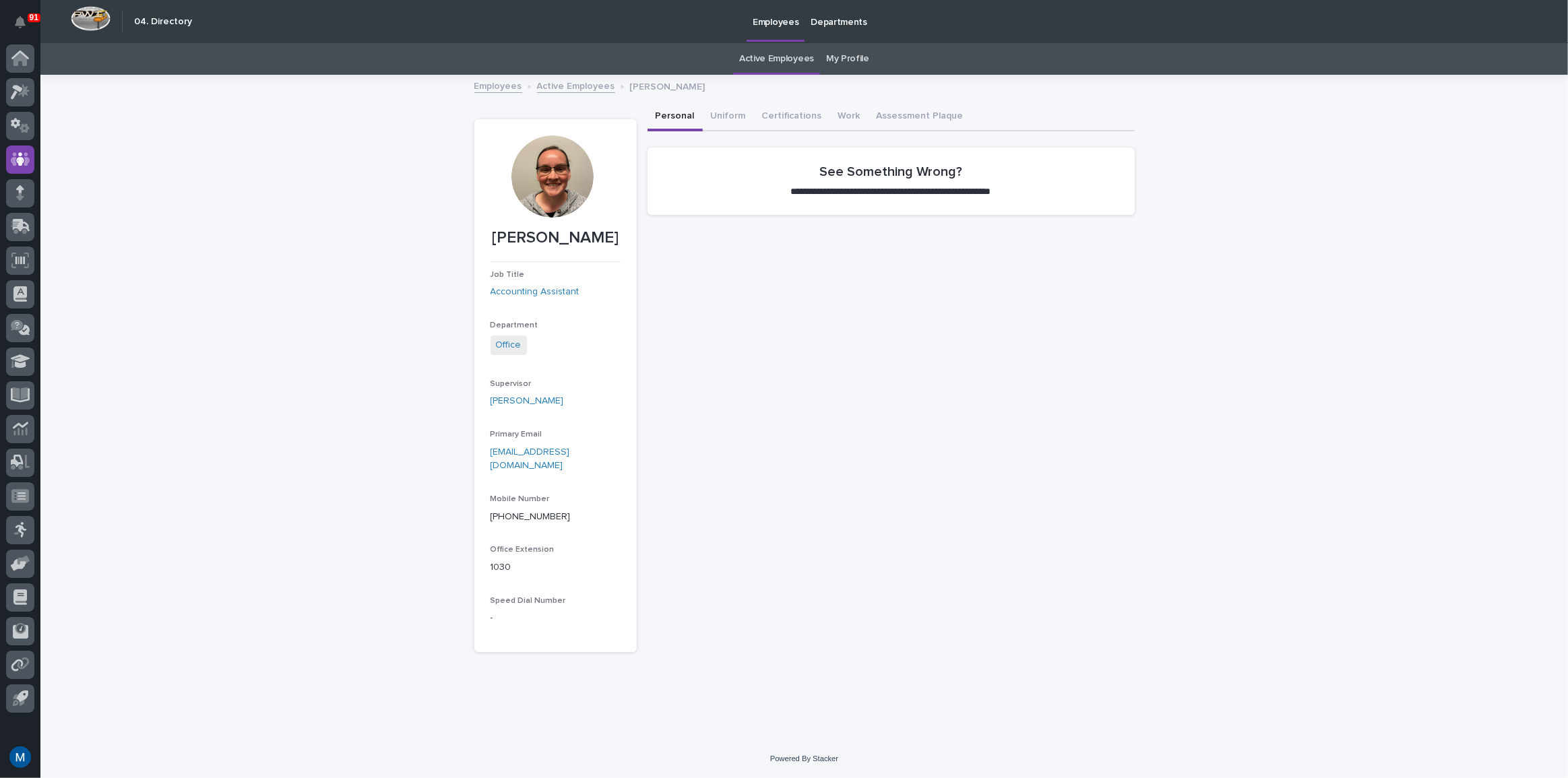
click at [582, 177] on div at bounding box center [552, 177] width 83 height 83
click at [566, 182] on div at bounding box center [552, 177] width 83 height 83
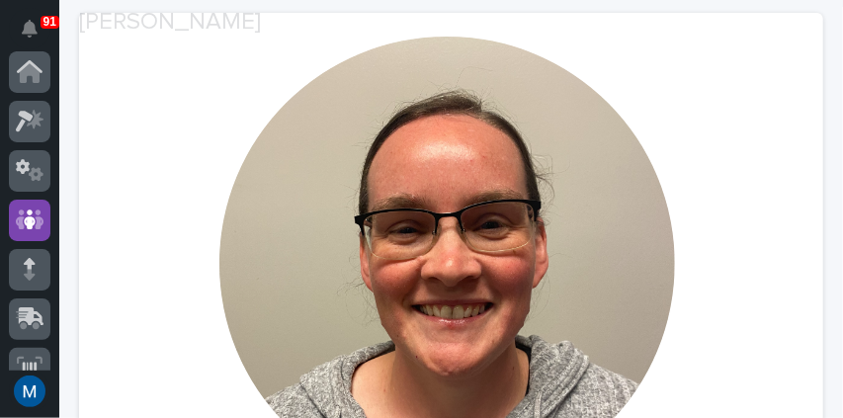
scroll to position [164, 0]
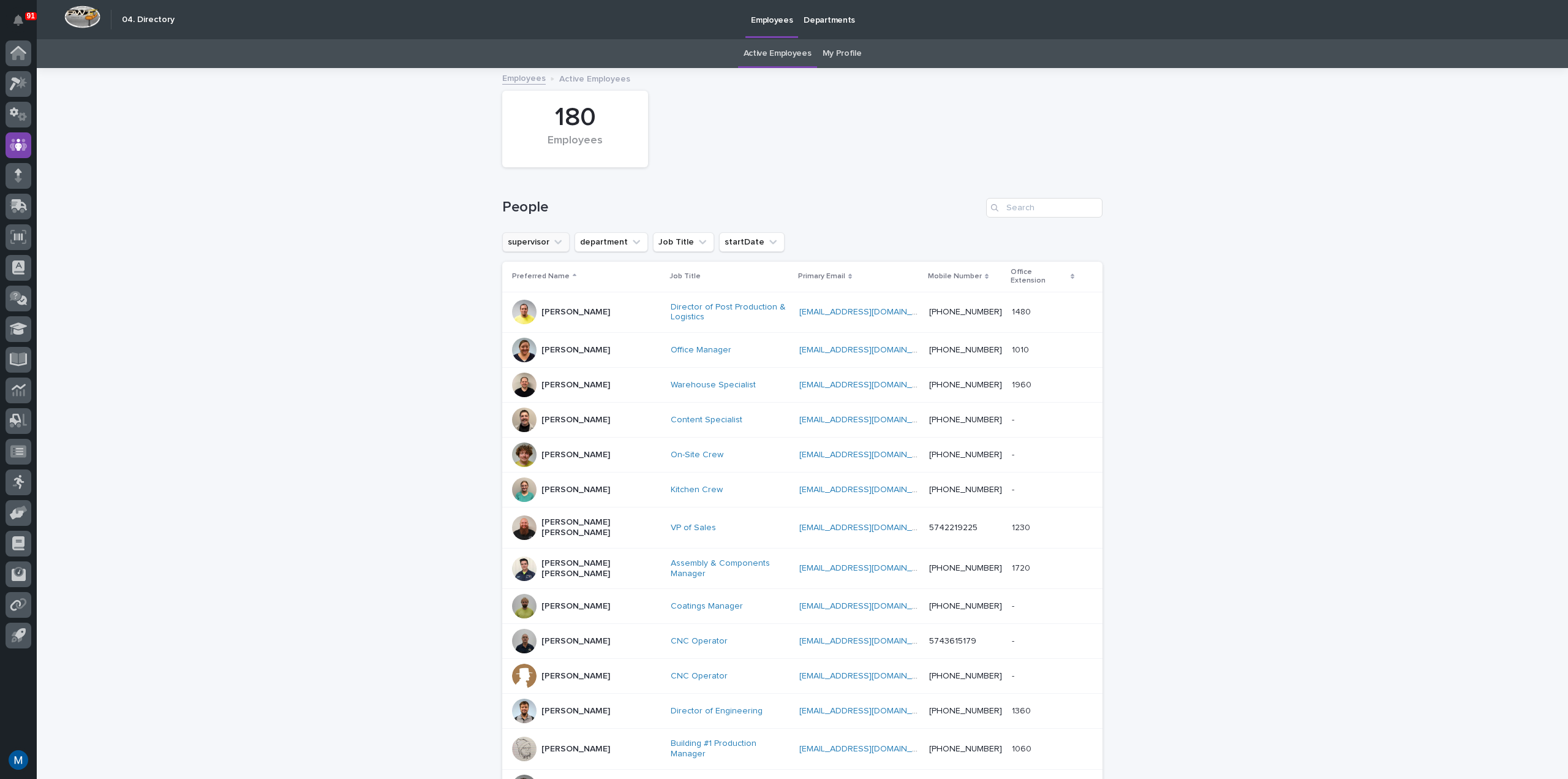
click at [559, 247] on button "supervisor" at bounding box center [536, 242] width 68 height 20
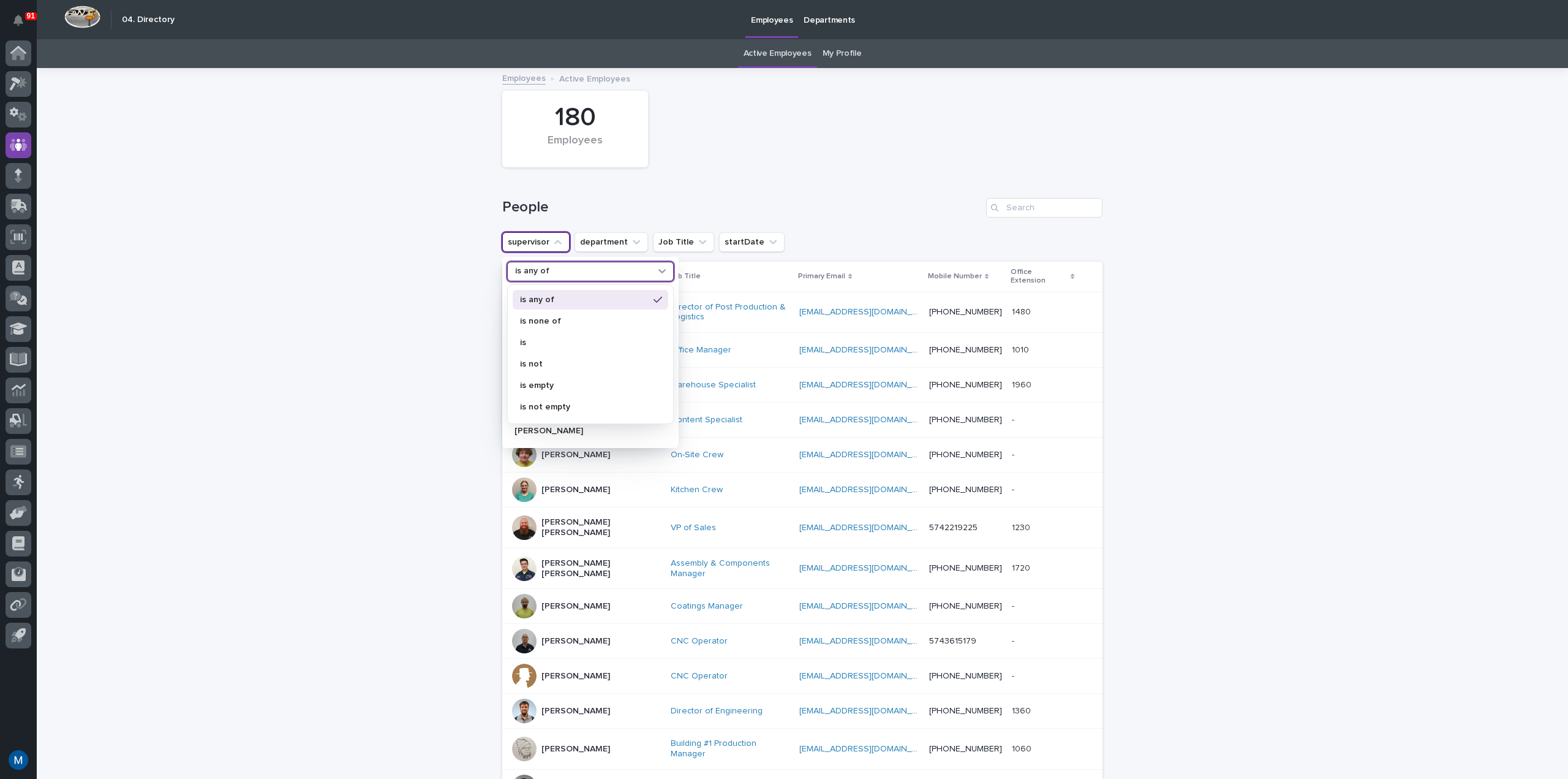
click at [560, 272] on div "is any of" at bounding box center [583, 271] width 145 height 13
click at [551, 304] on div "is any of" at bounding box center [590, 300] width 156 height 20
click at [408, 273] on div "Loading... Saving… Loading... Saving… 180 Employees People supervisor option is…" at bounding box center [802, 594] width 1531 height 1049
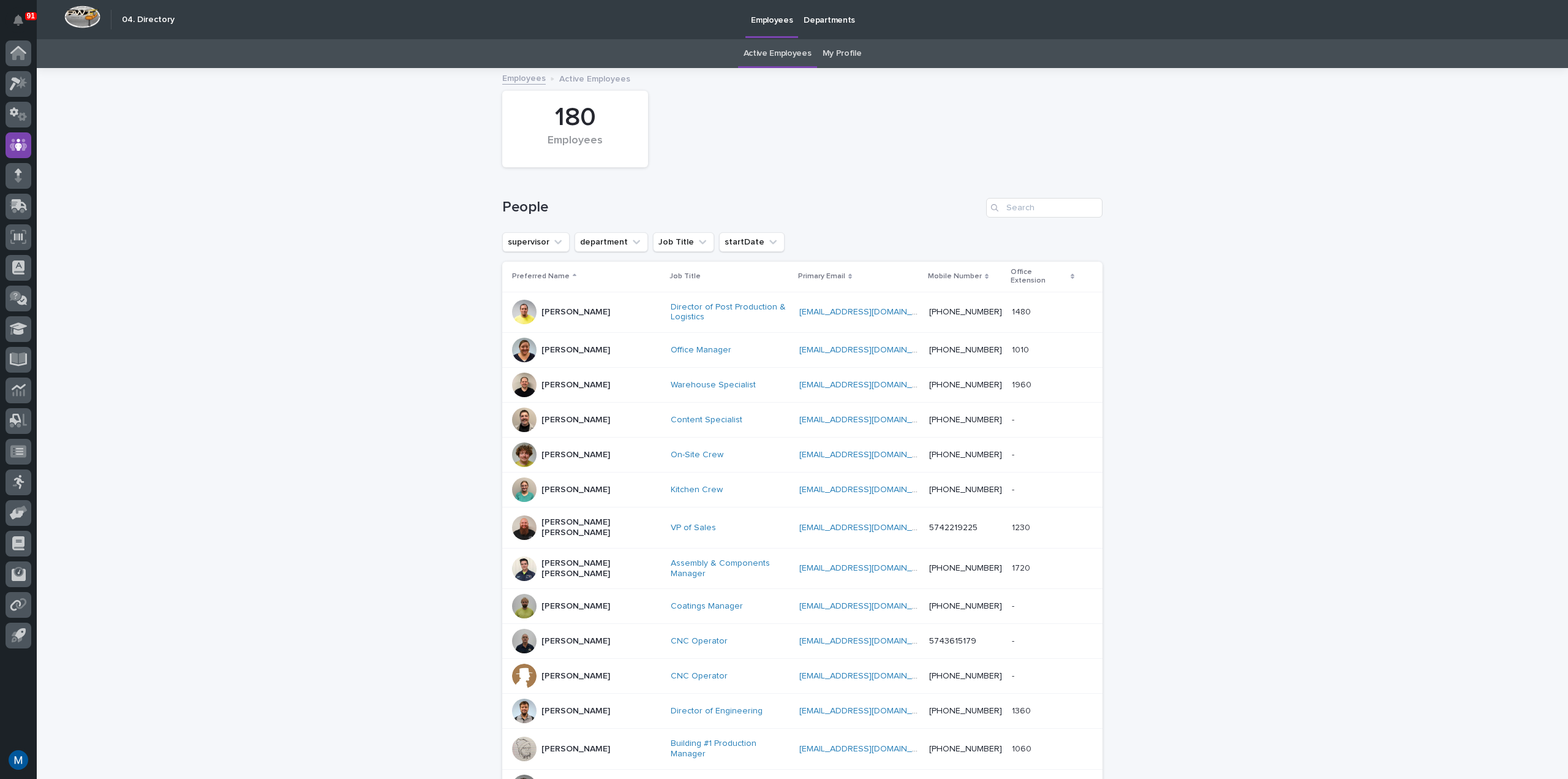
click at [559, 273] on p "Preferred Name" at bounding box center [541, 277] width 58 height 14
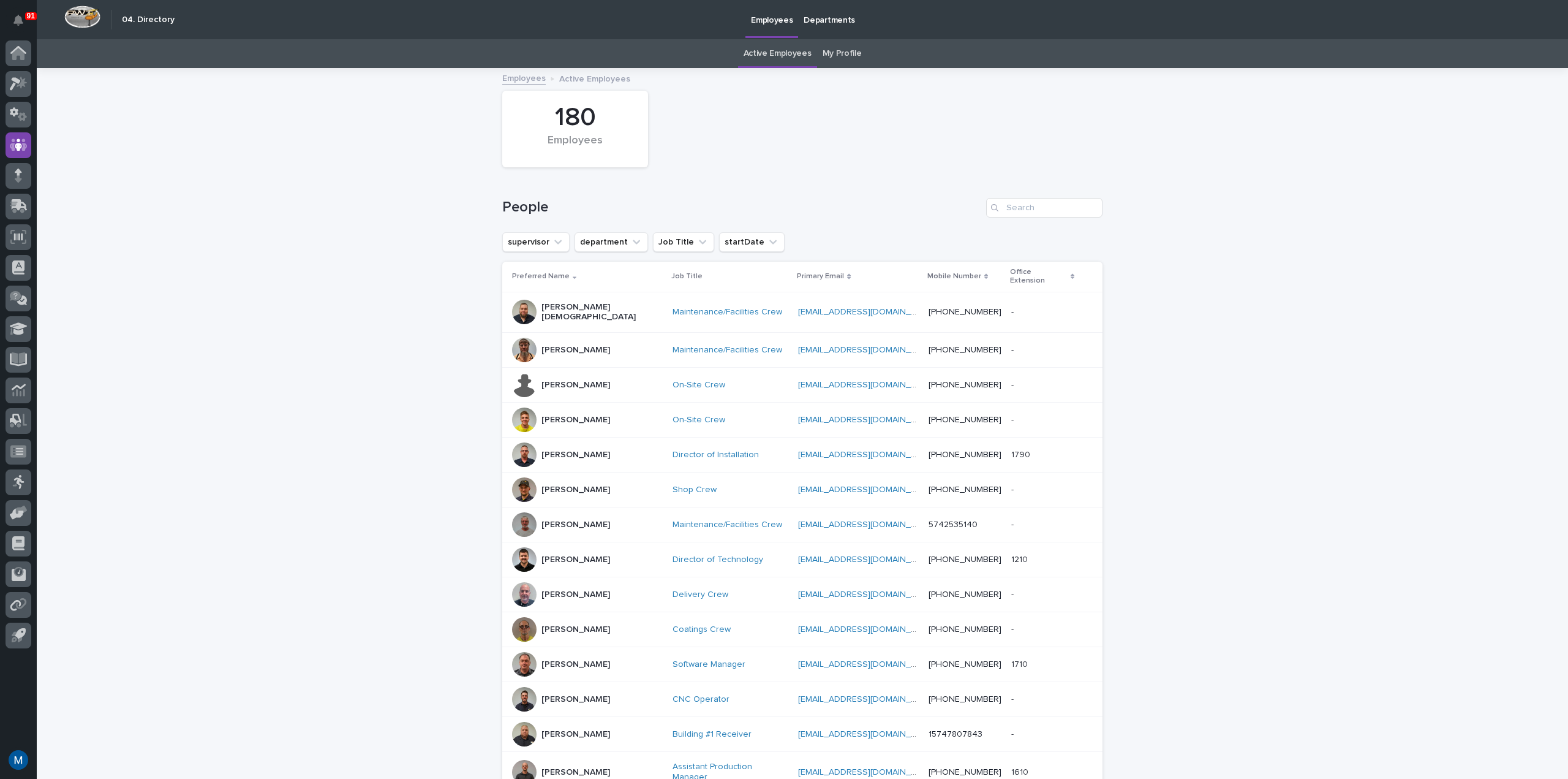
click at [559, 273] on p "Preferred Name" at bounding box center [541, 277] width 58 height 14
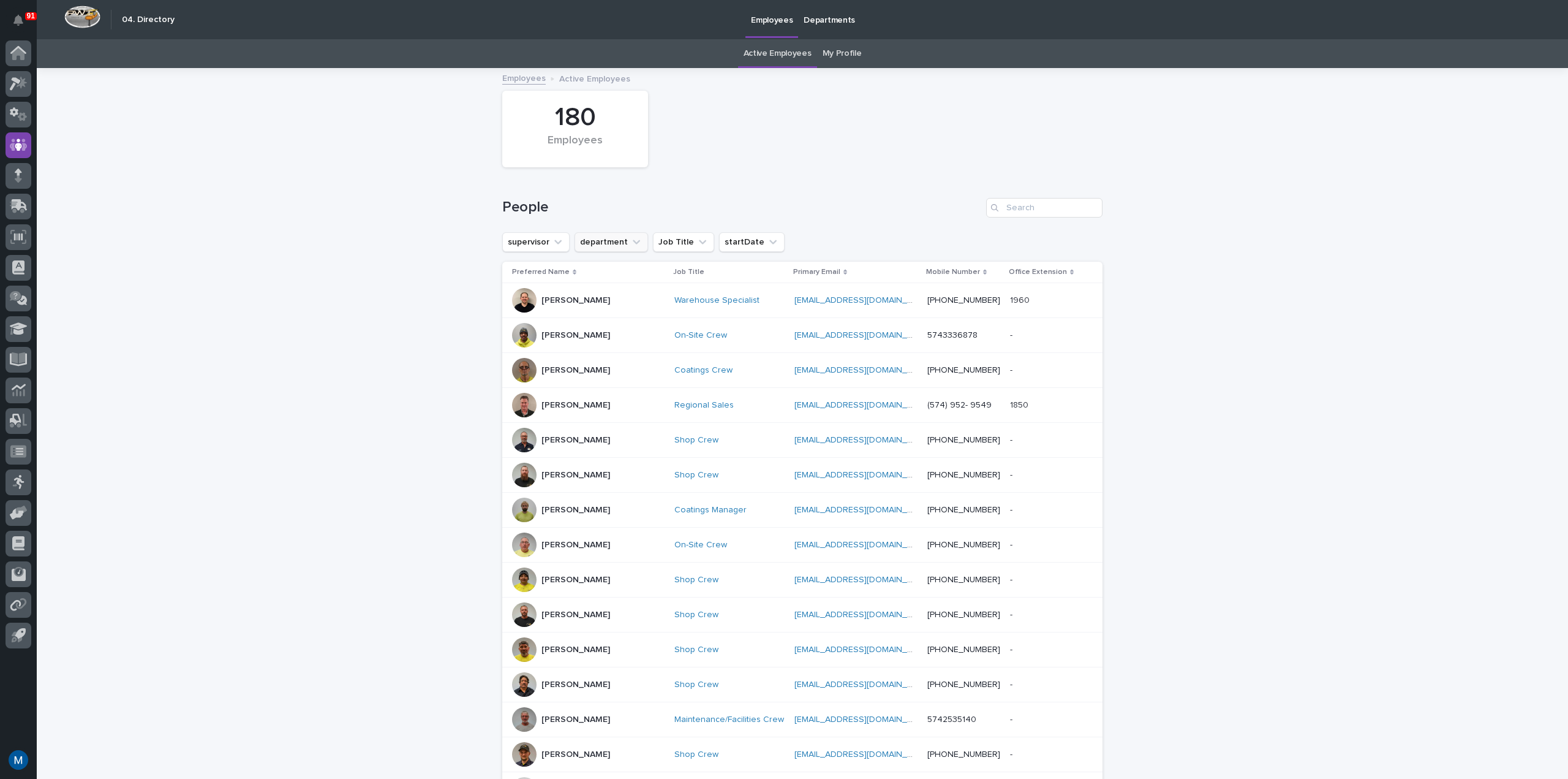
click at [595, 251] on button "department" at bounding box center [611, 242] width 74 height 20
click at [636, 356] on div "Engineering" at bounding box center [658, 365] width 160 height 20
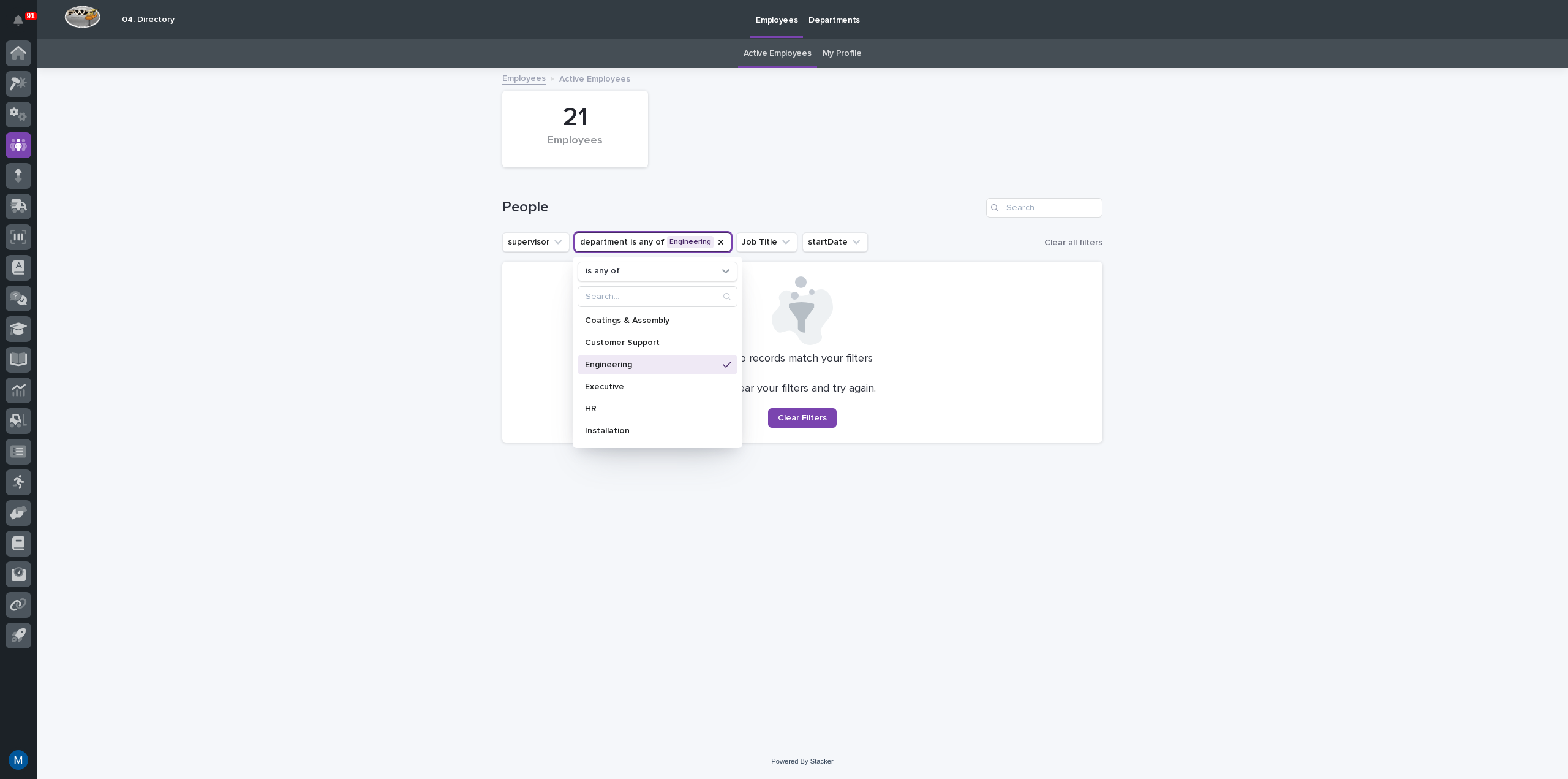
click at [356, 308] on div "Loading... Saving… Loading... Saving… 21 Employees People supervisor department…" at bounding box center [802, 407] width 1531 height 675
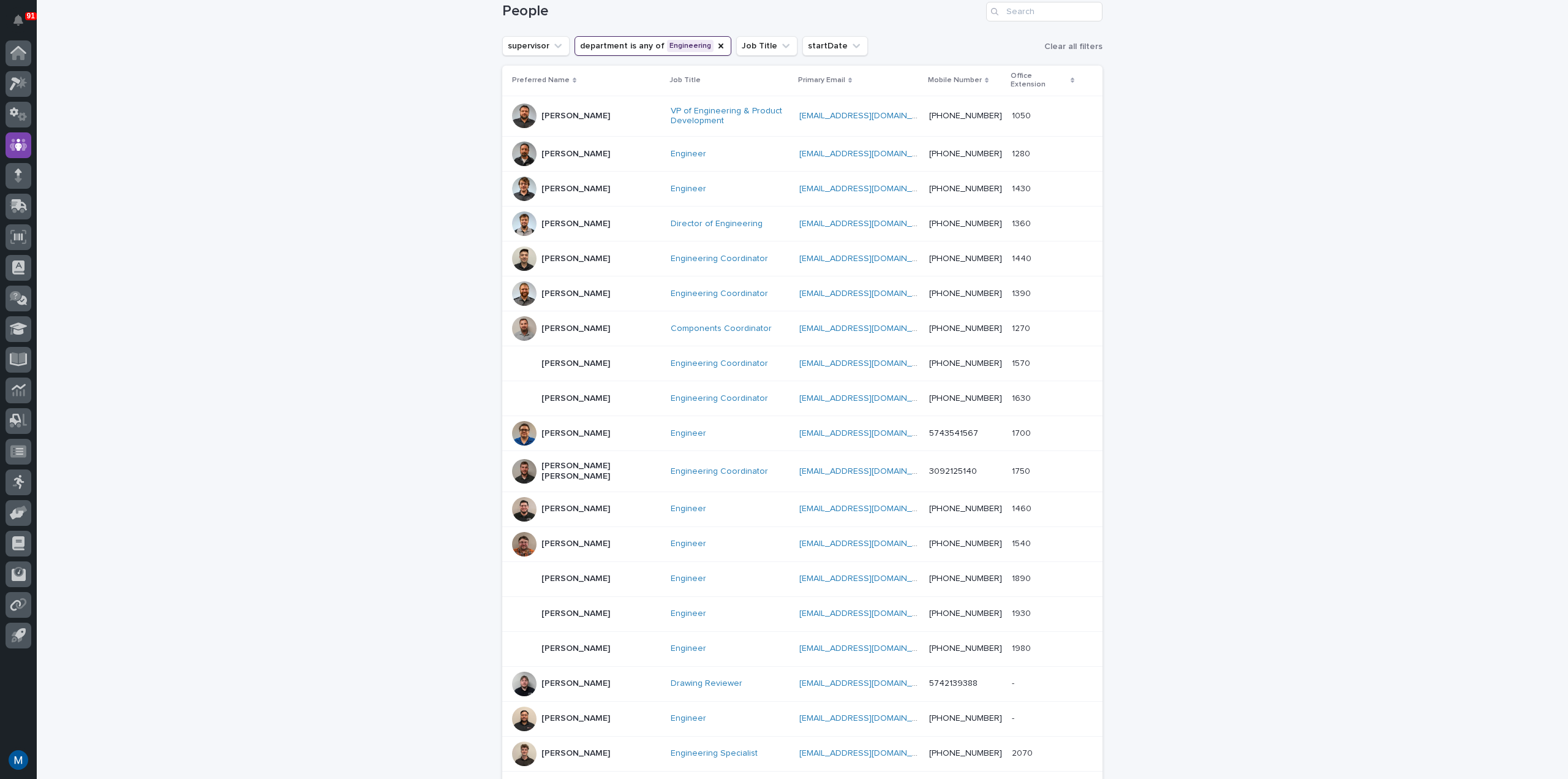
scroll to position [245, 0]
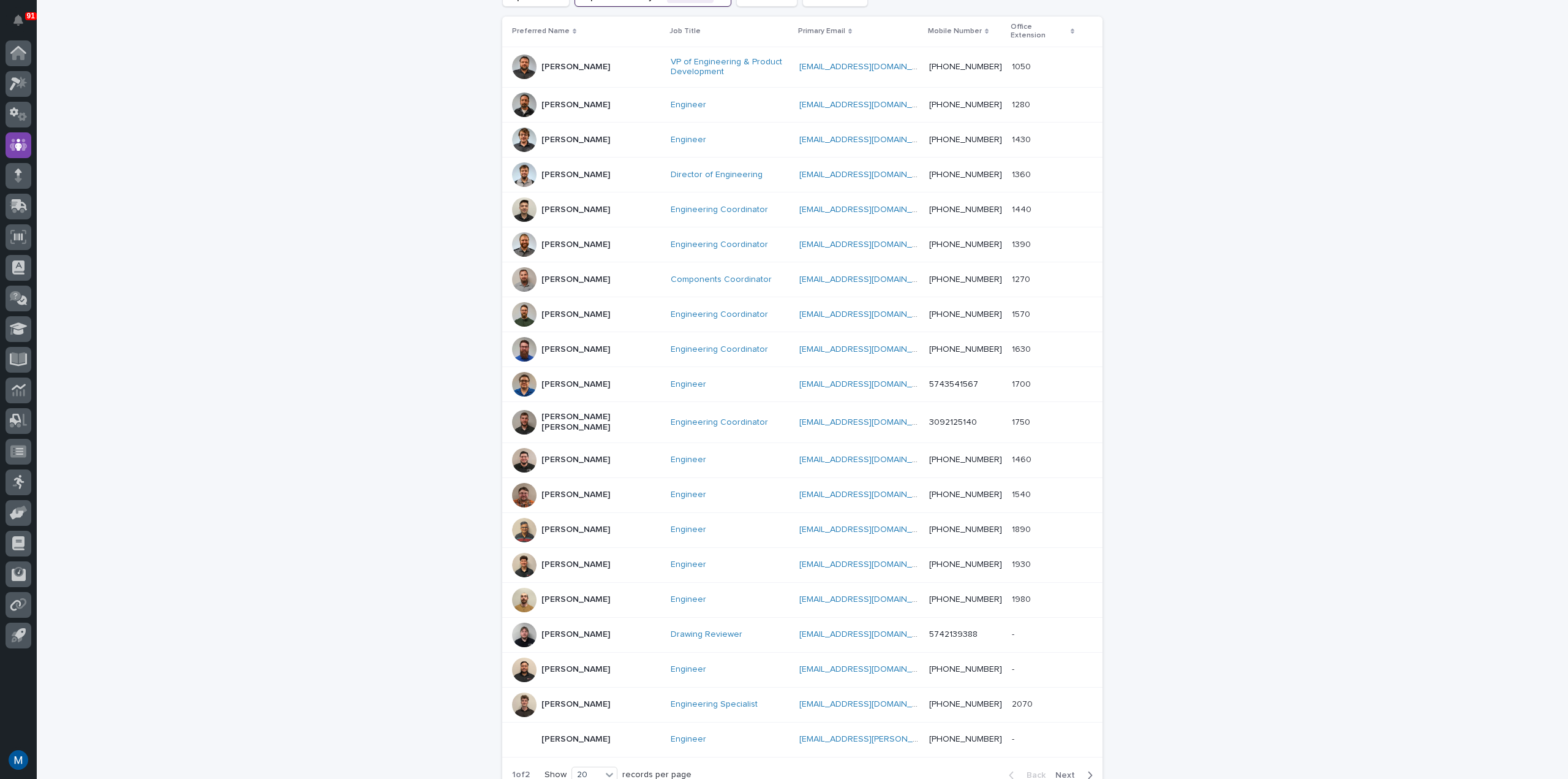
click at [1061, 707] on span "Next" at bounding box center [1068, 775] width 27 height 9
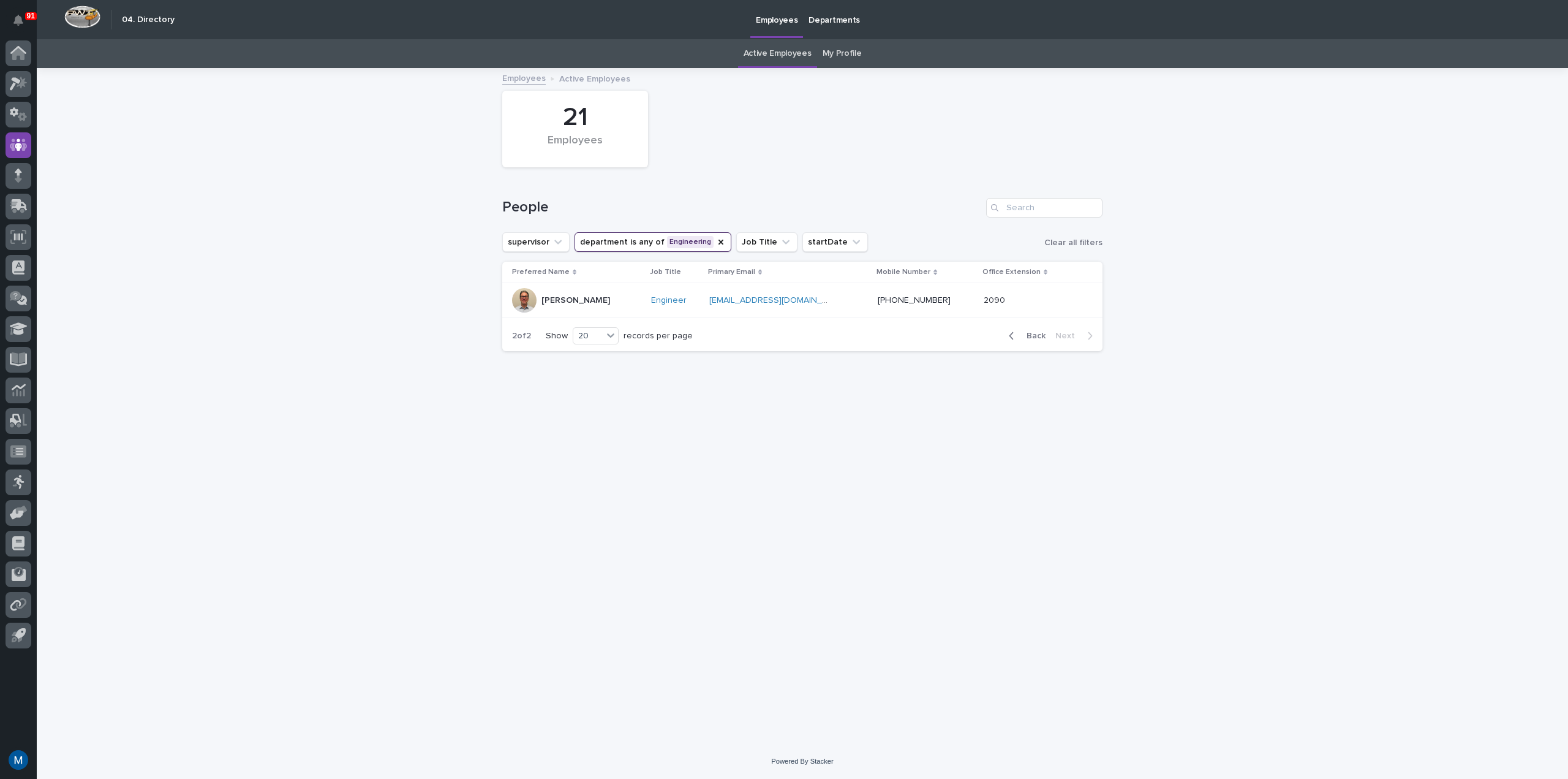
click at [523, 298] on div at bounding box center [525, 300] width 25 height 25
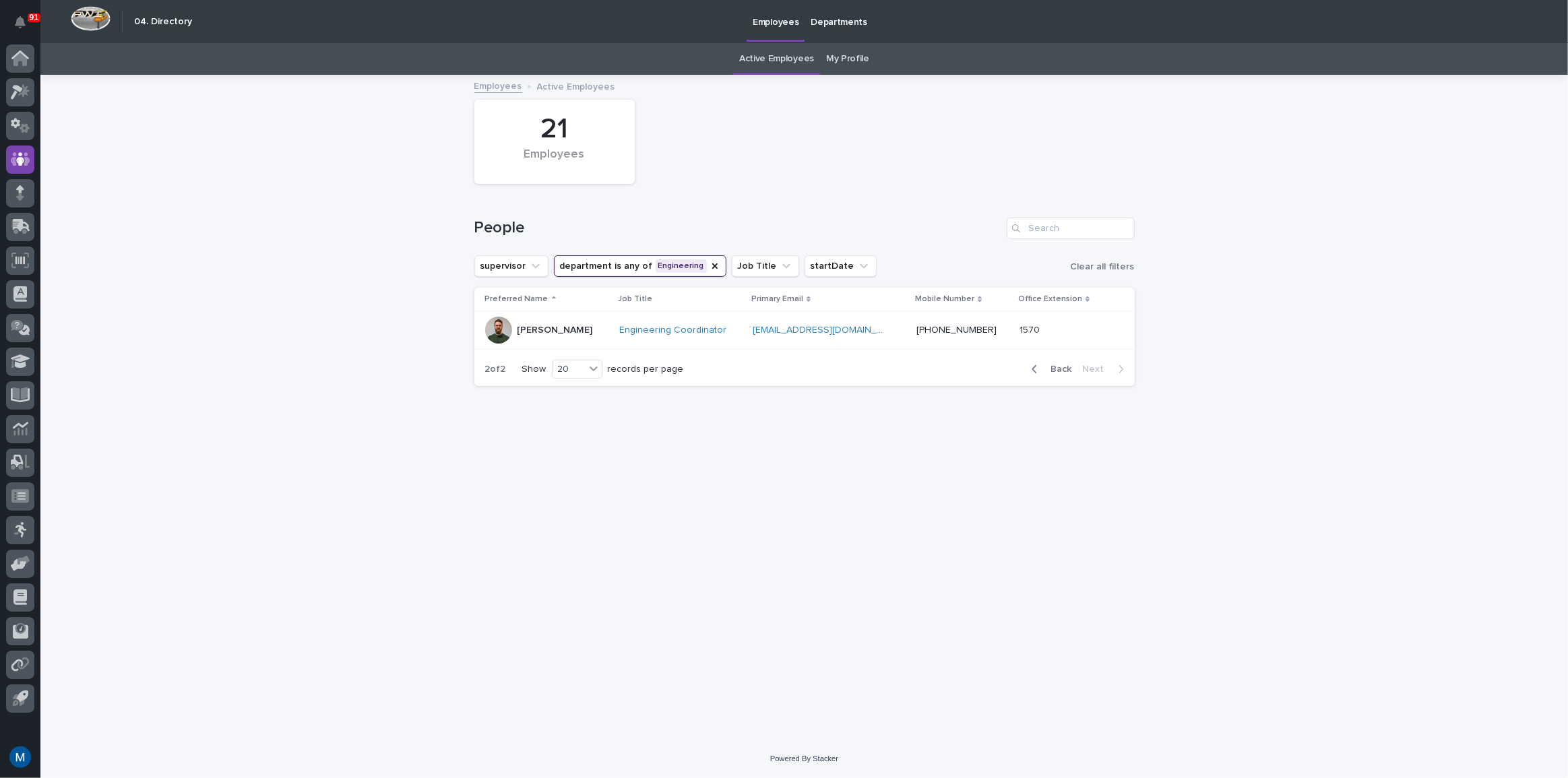
click at [667, 165] on div "21 Employees" at bounding box center [805, 141] width 674 height 98
click at [1050, 370] on span "Back" at bounding box center [1057, 369] width 29 height 10
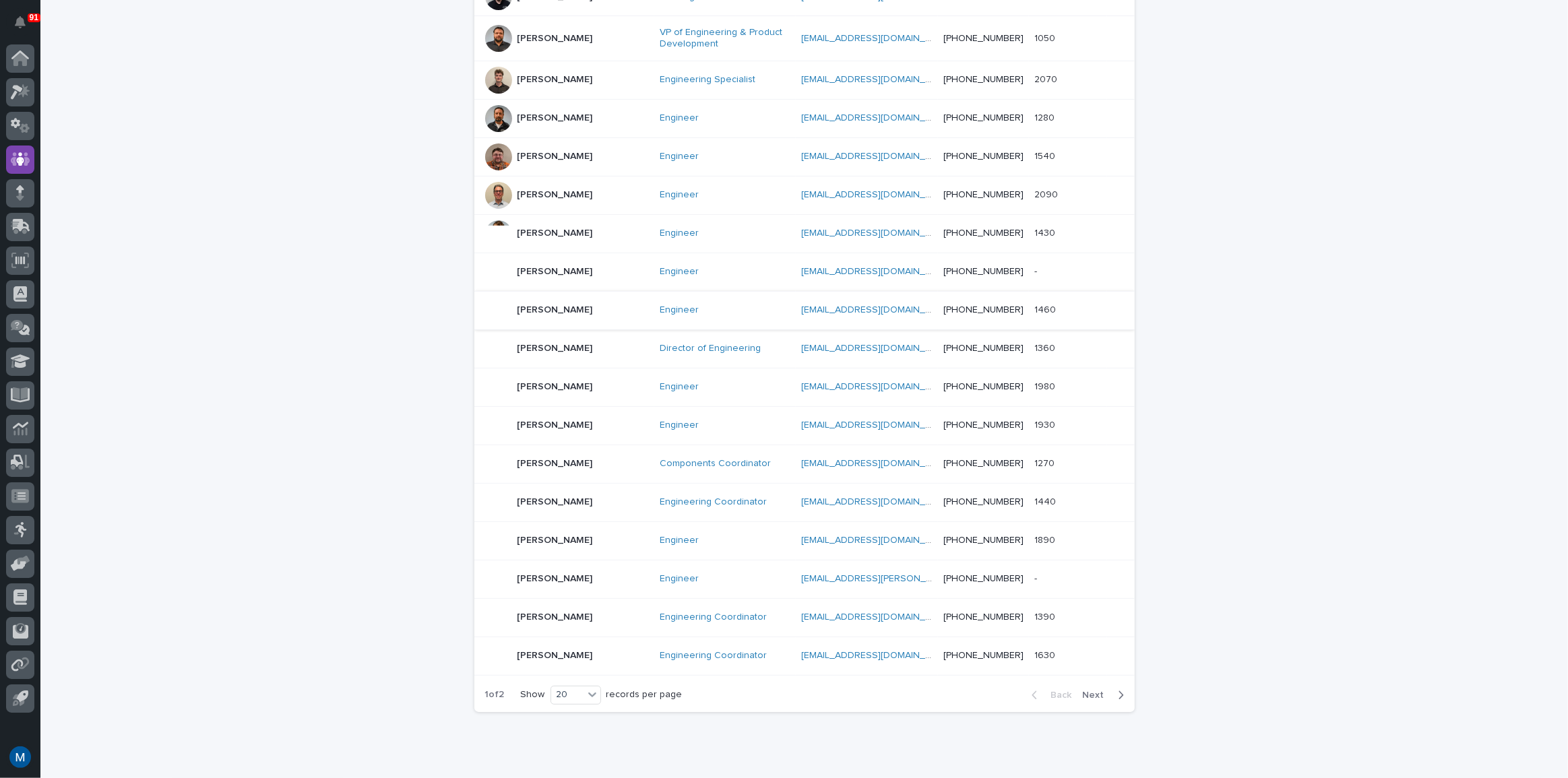
scroll to position [428, 0]
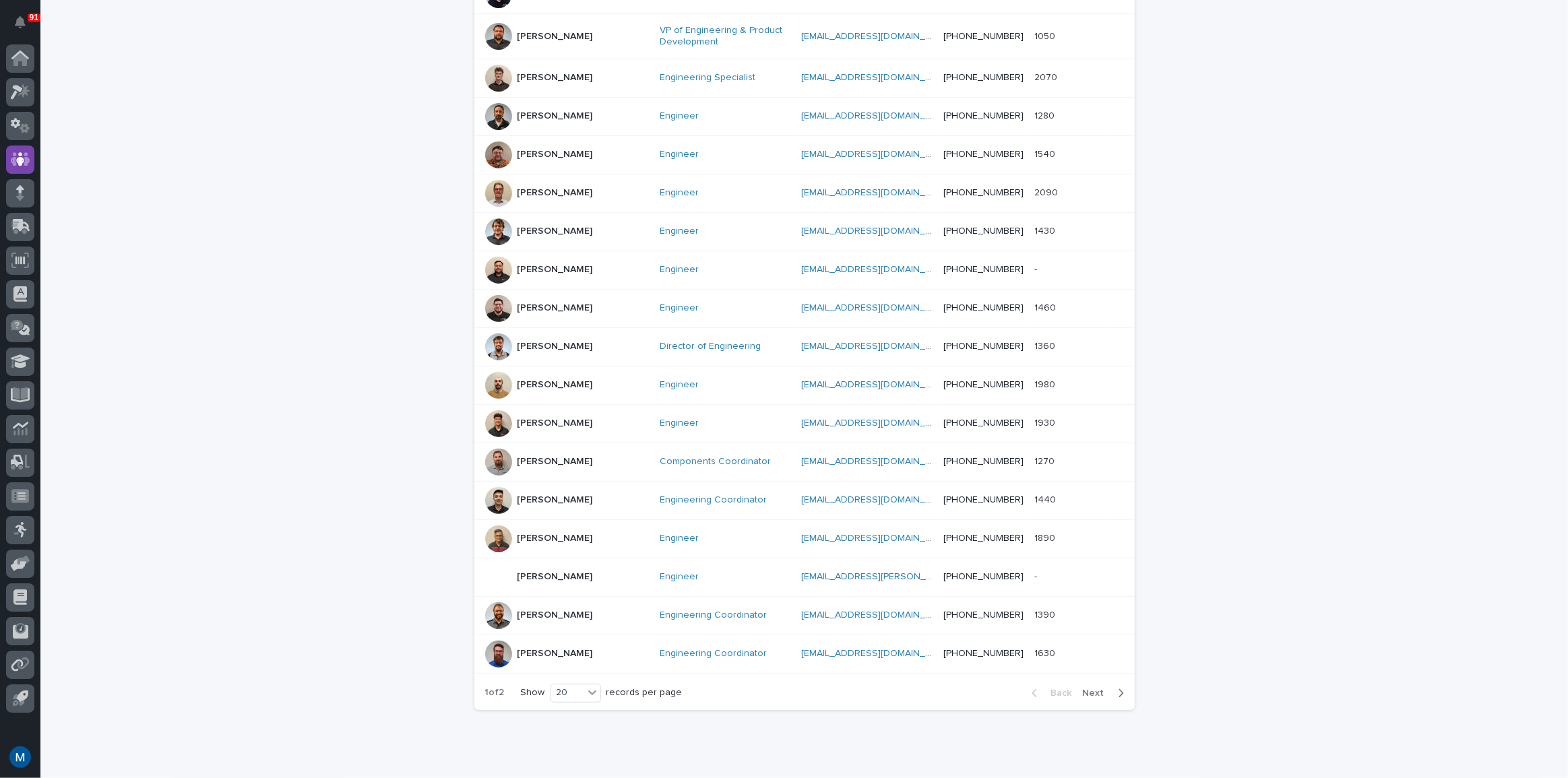
click at [1097, 687] on button "Next" at bounding box center [1106, 693] width 57 height 12
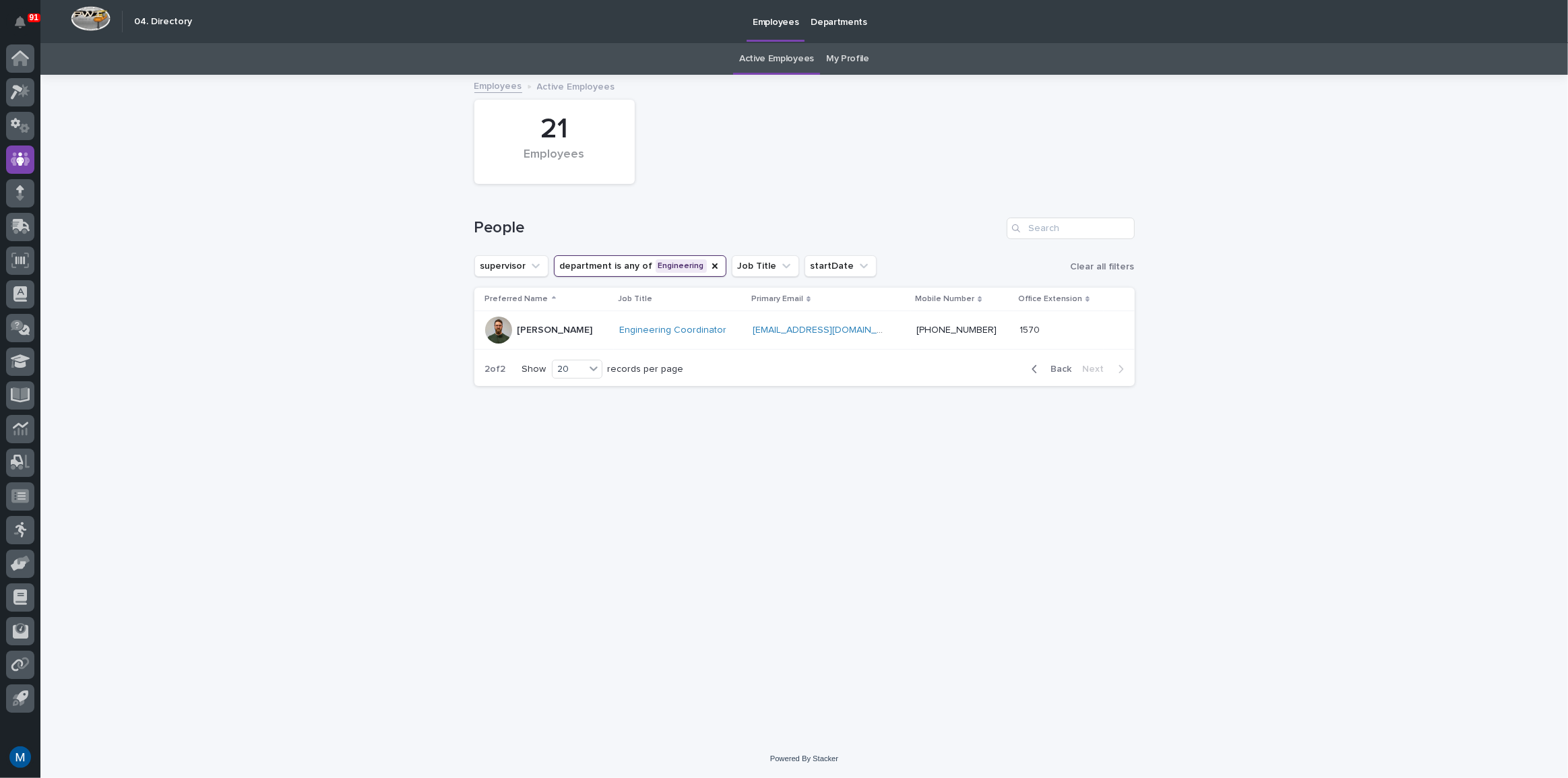
click at [1052, 364] on span "Back" at bounding box center [1057, 369] width 29 height 10
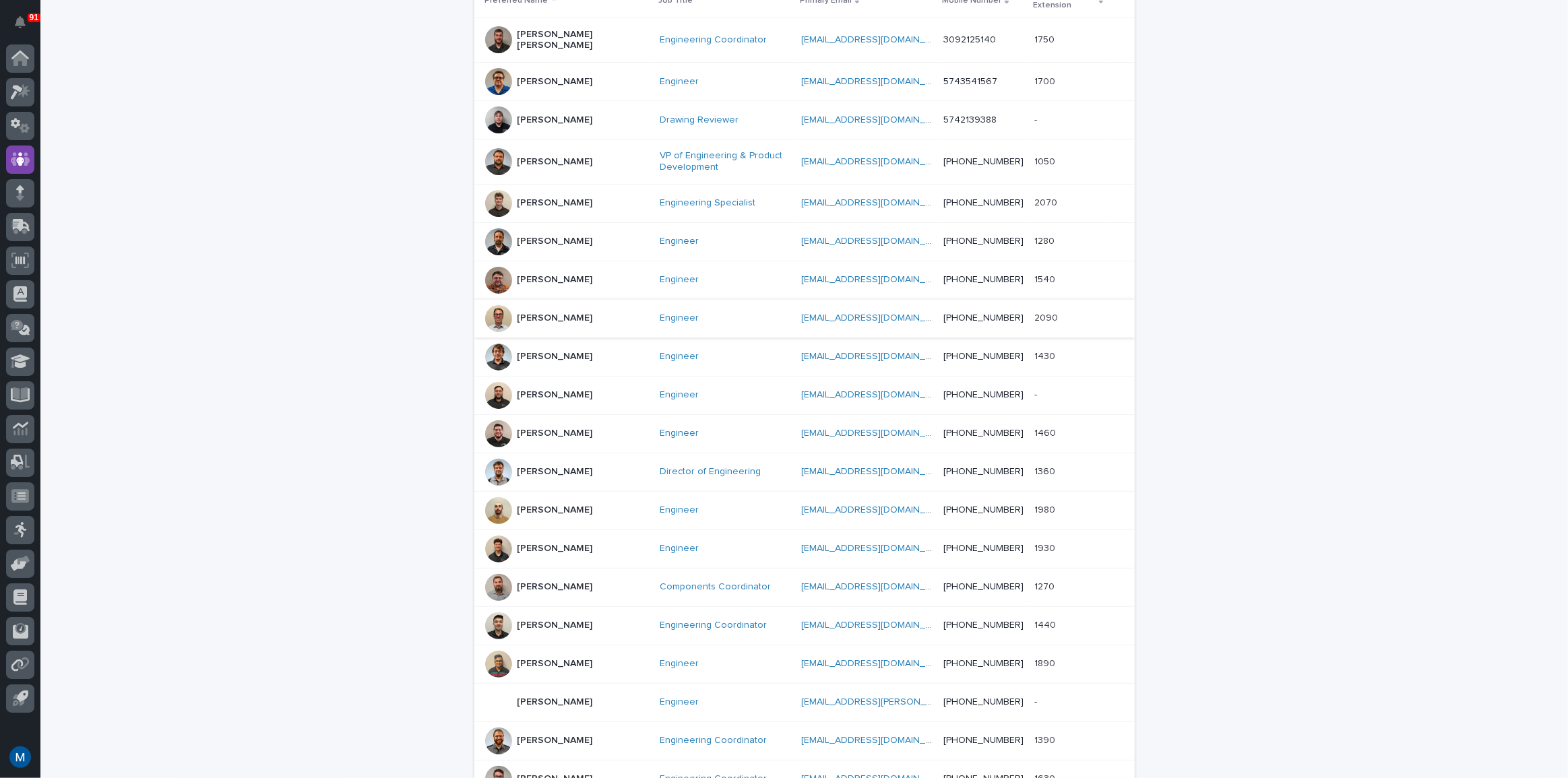
scroll to position [305, 0]
click at [533, 694] on p "[PERSON_NAME]" at bounding box center [555, 700] width 76 height 12
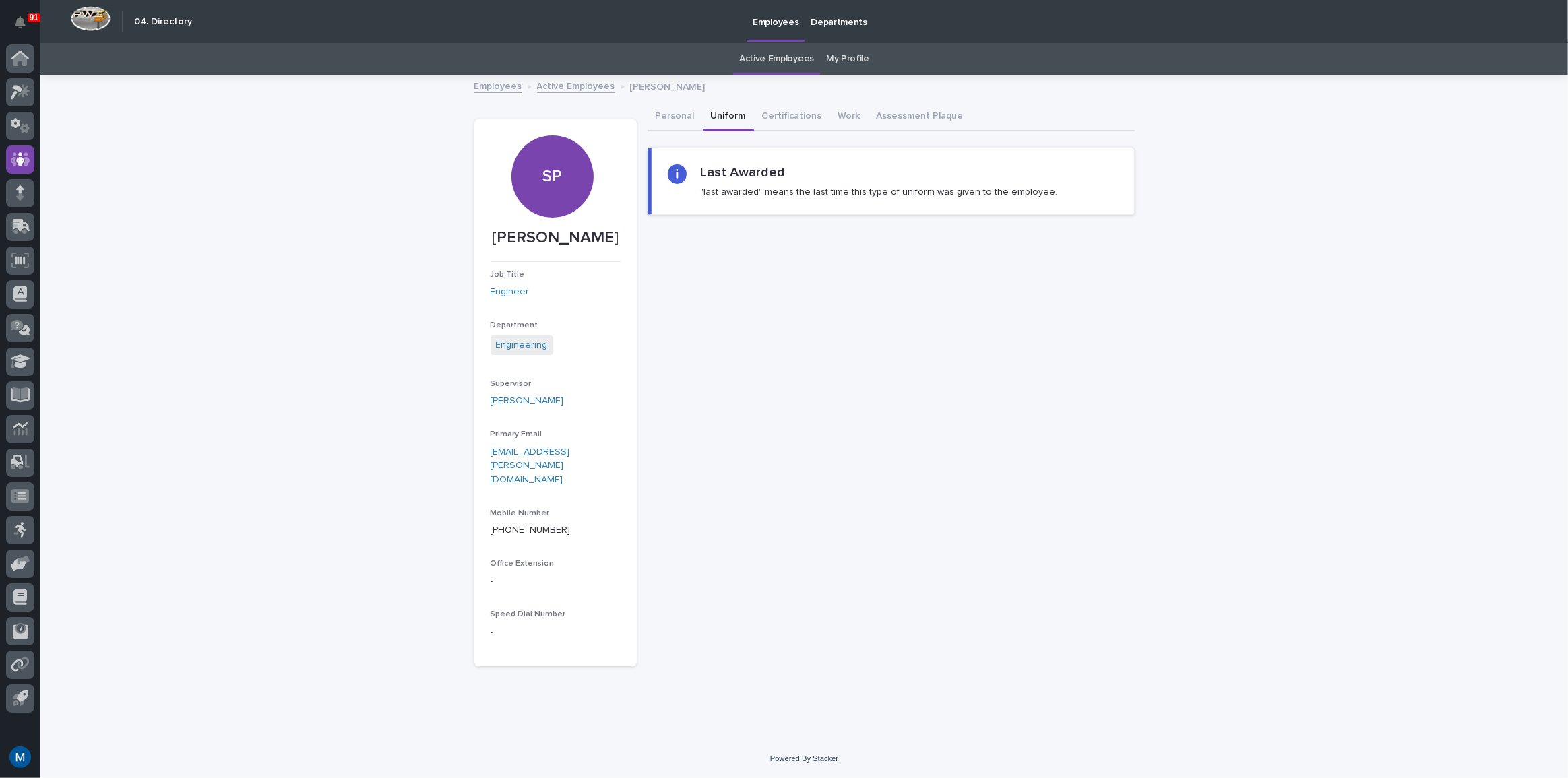
click at [702, 112] on button "Uniform" at bounding box center [728, 117] width 51 height 28
click at [666, 115] on button "Personal" at bounding box center [675, 117] width 55 height 28
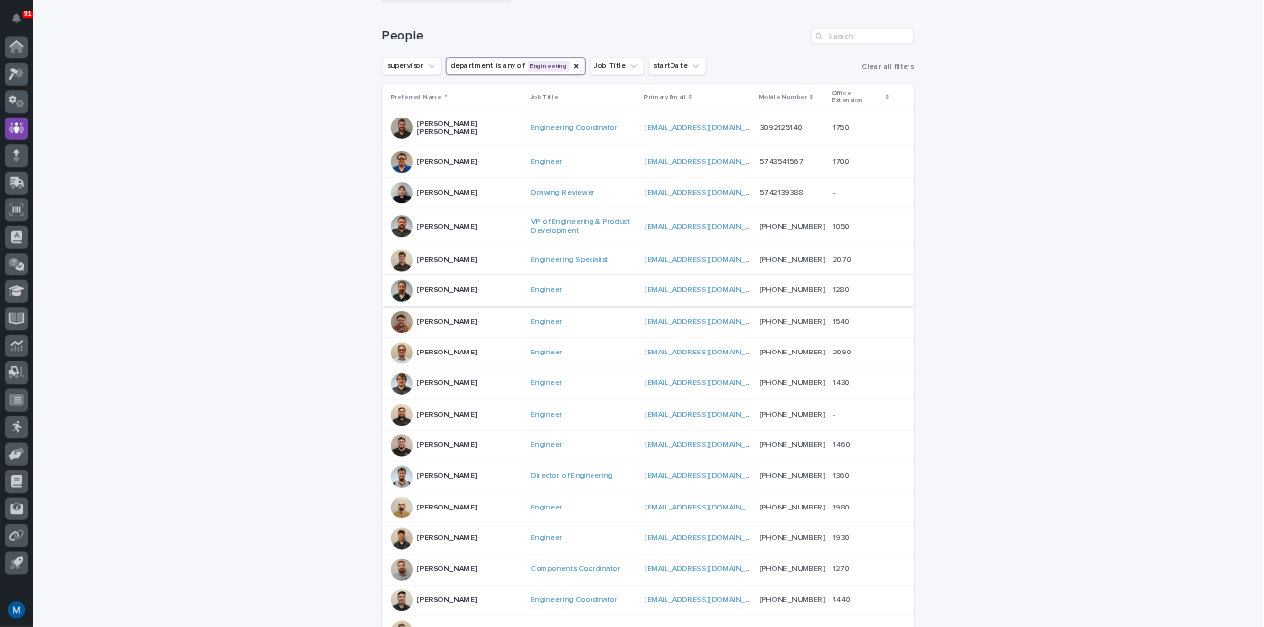
scroll to position [359, 0]
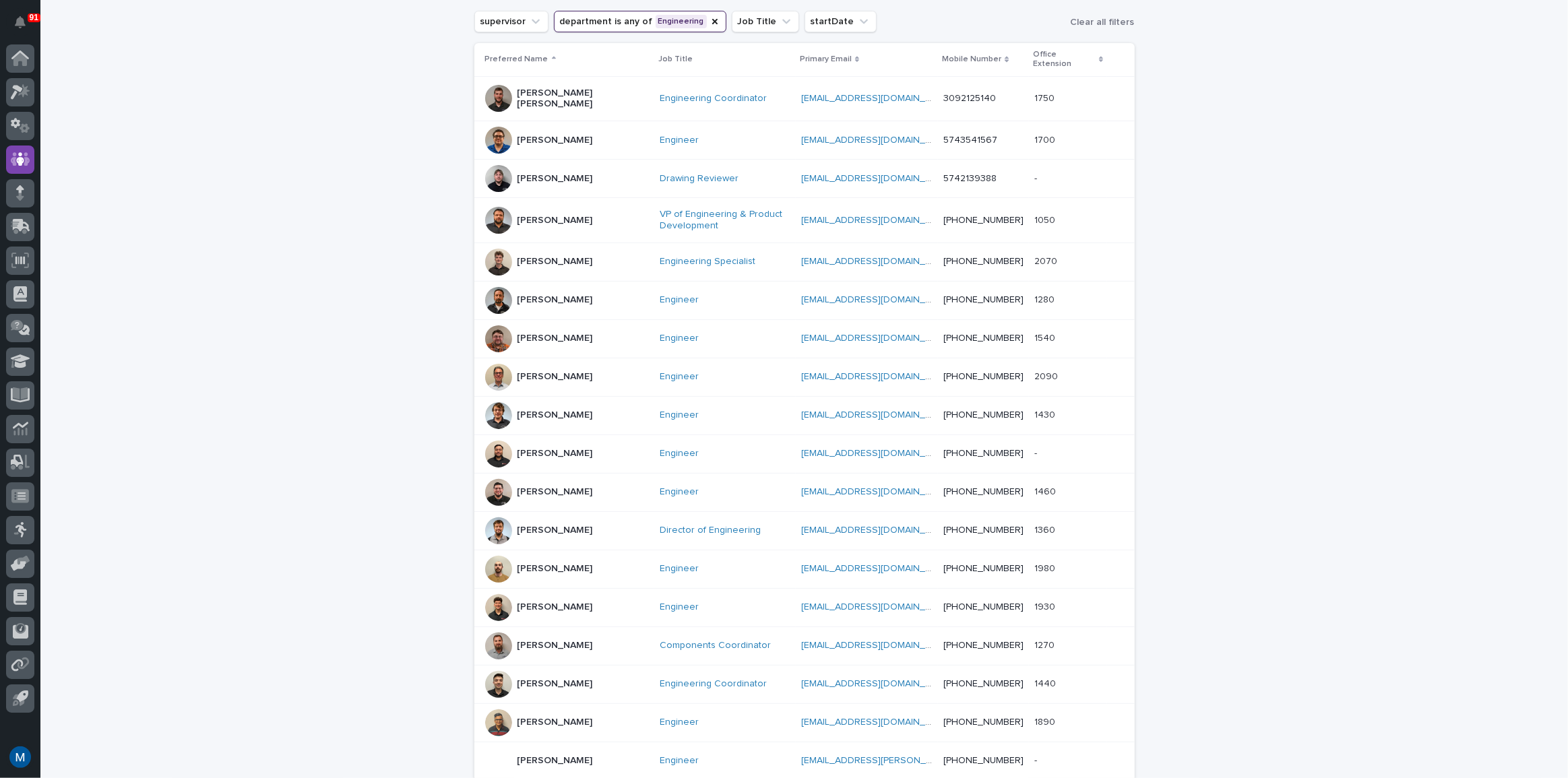
click at [525, 559] on div "[PERSON_NAME]" at bounding box center [555, 569] width 76 height 23
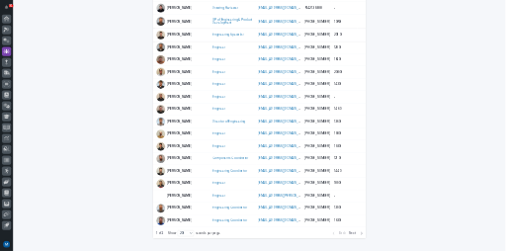
scroll to position [602, 0]
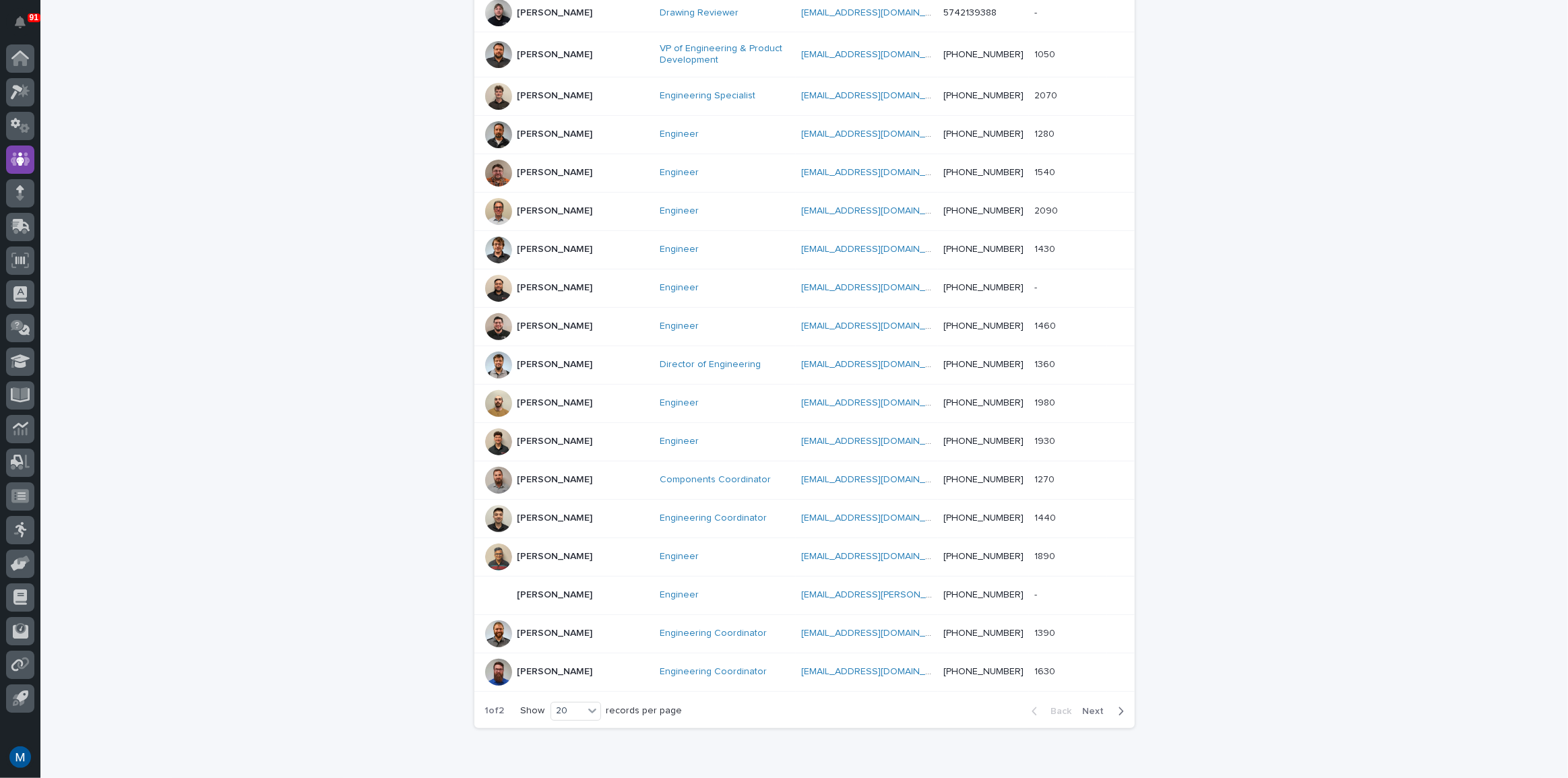
click at [518, 280] on div "[PERSON_NAME]" at bounding box center [555, 286] width 76 height 14
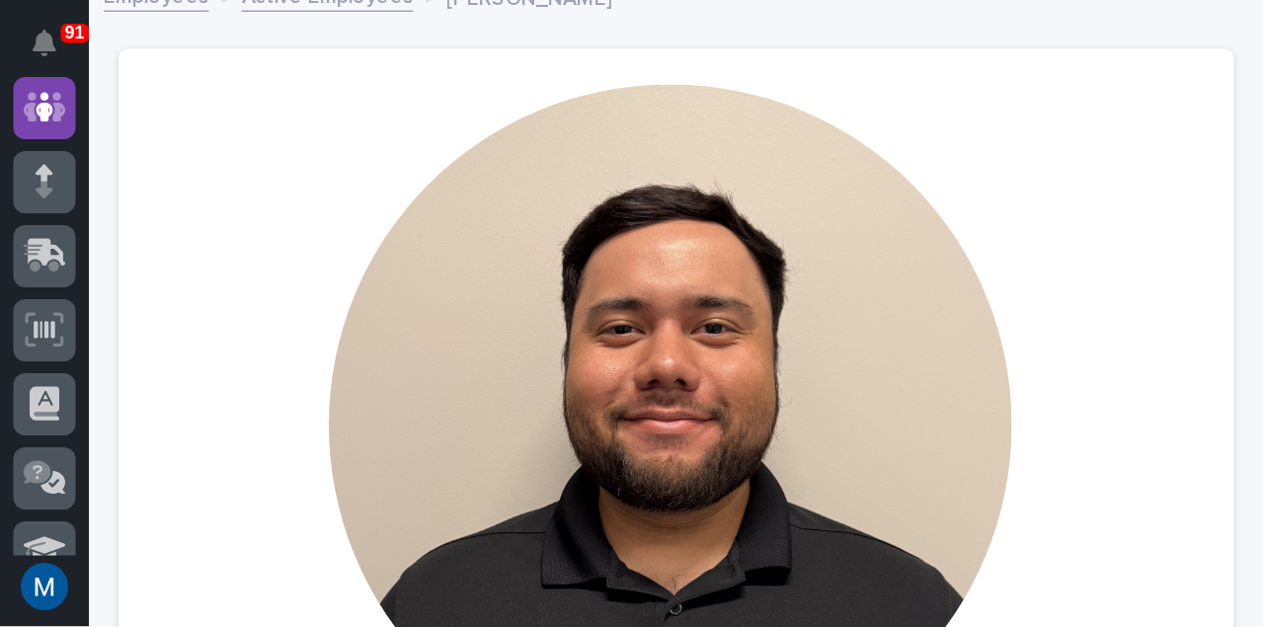
scroll to position [148, 0]
